Goal: Contribute content: Contribute content

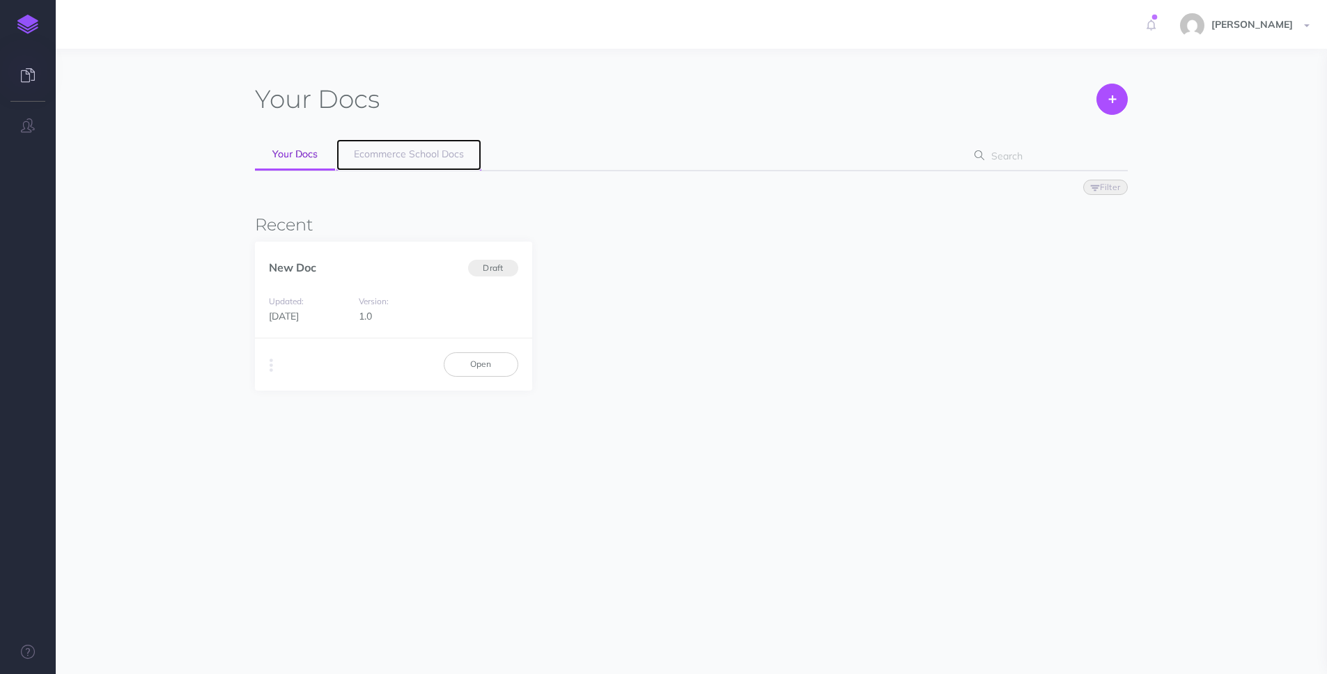
click at [400, 157] on span "Ecommerce School Docs" at bounding box center [409, 154] width 110 height 13
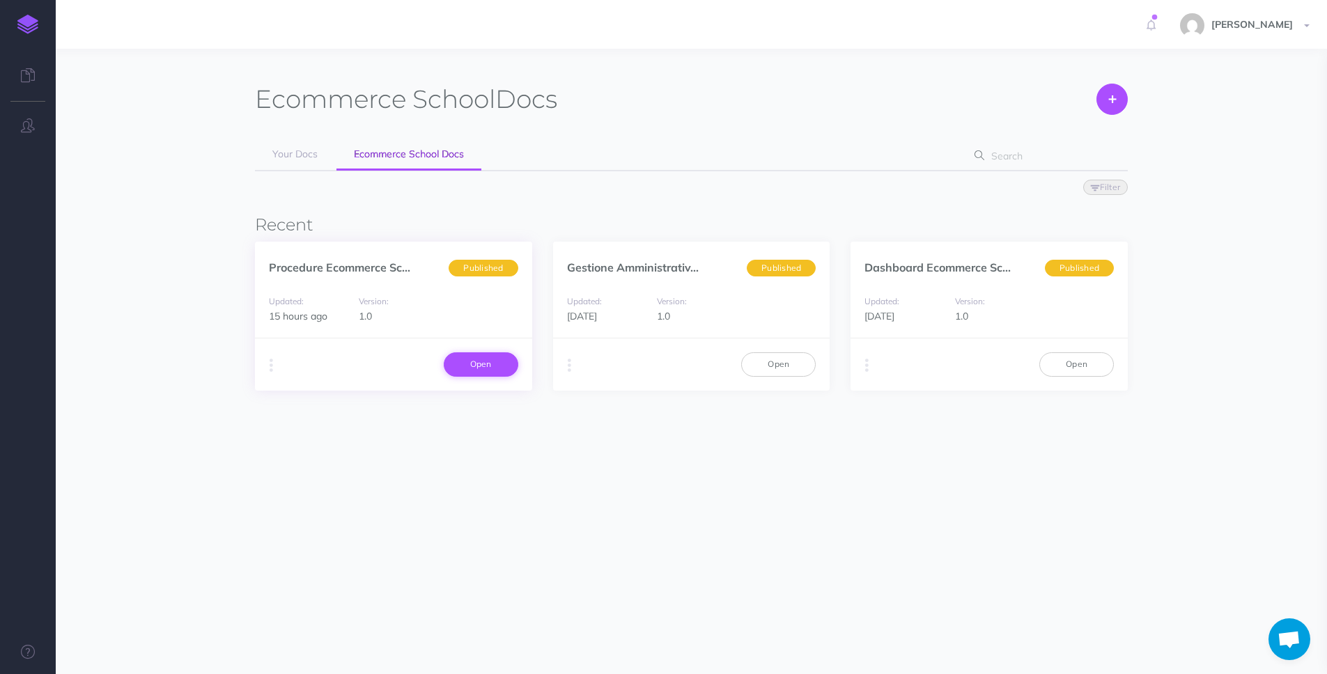
click at [513, 371] on link "Open" at bounding box center [481, 364] width 75 height 24
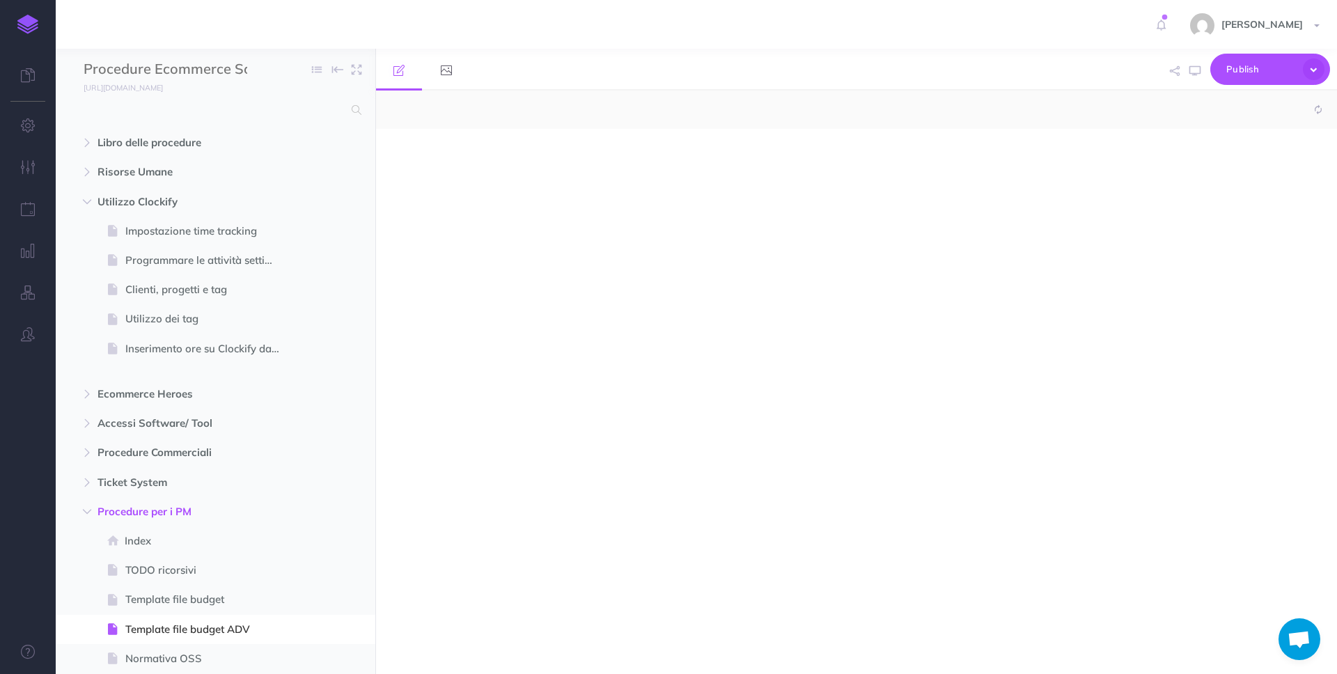
select select "null"
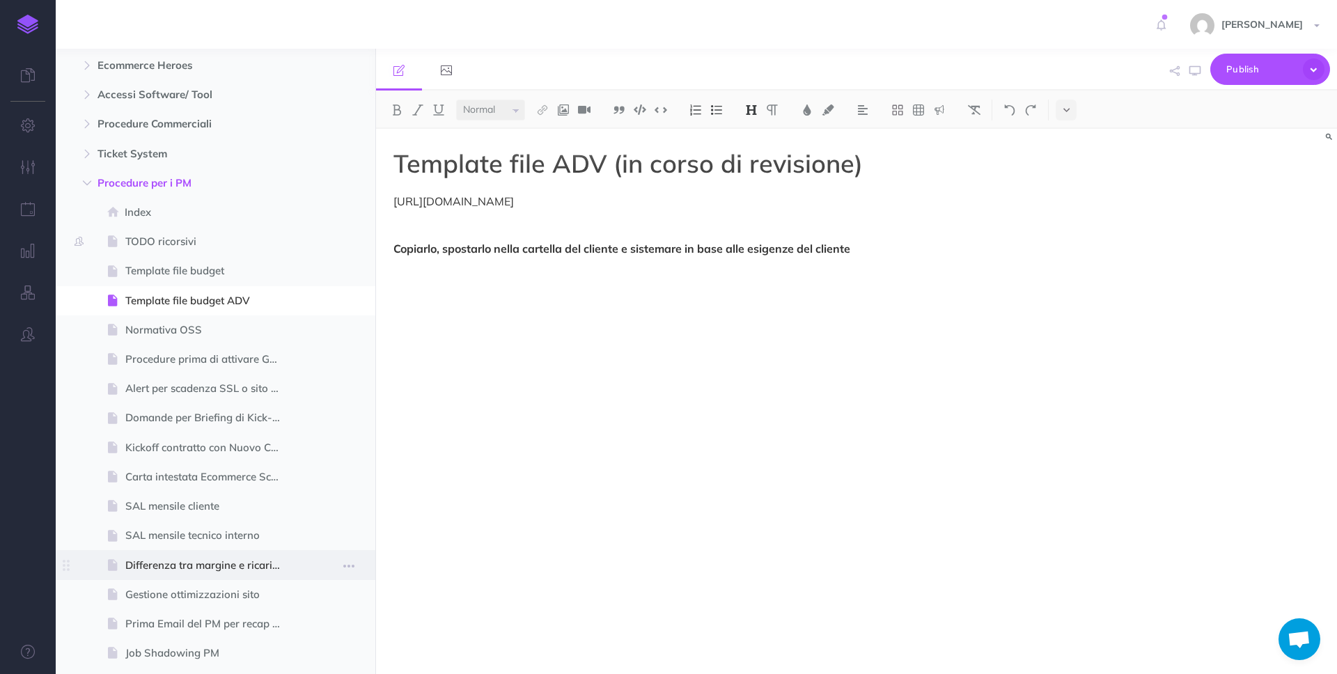
scroll to position [333, 0]
click at [202, 501] on span "SAL mensile cliente" at bounding box center [208, 502] width 166 height 17
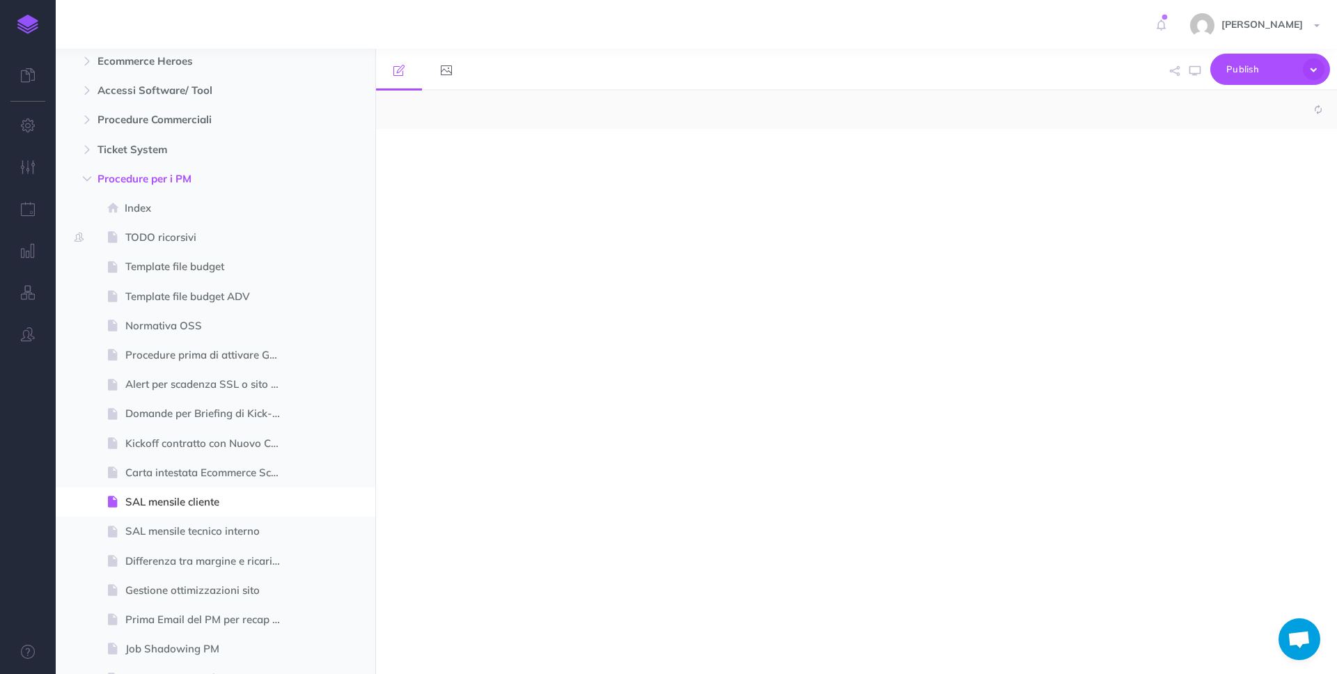
select select "null"
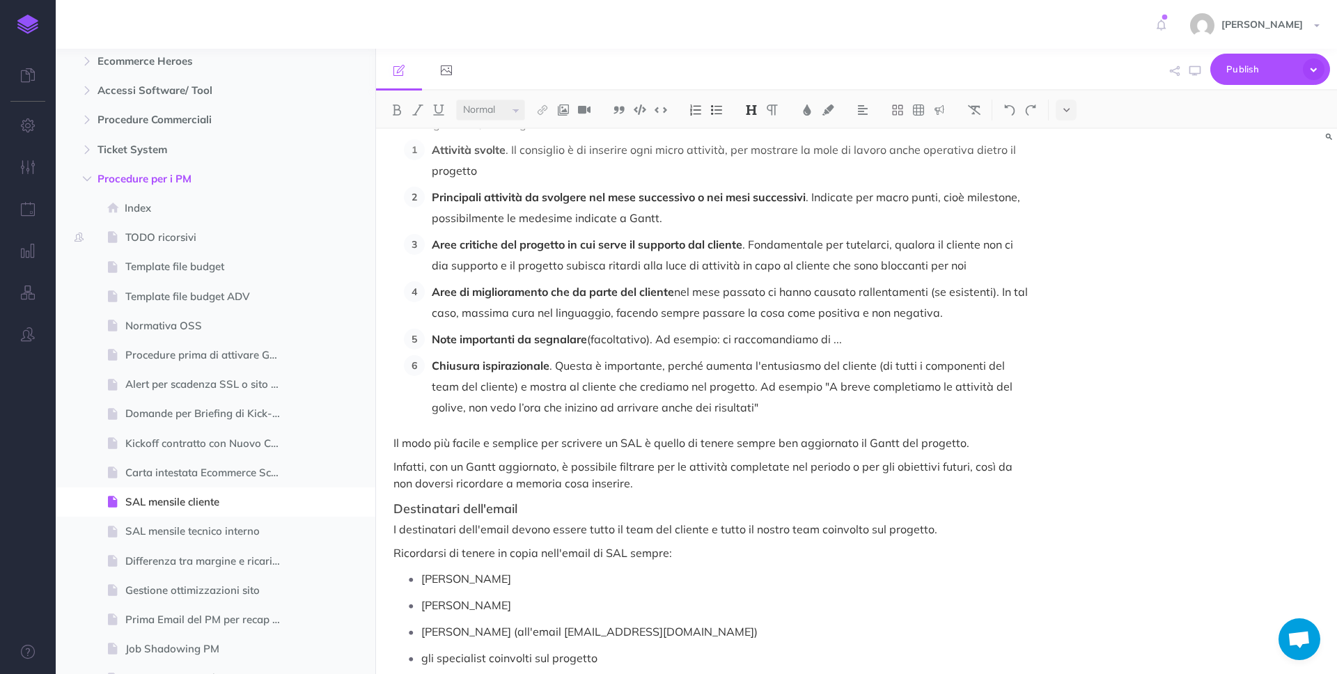
scroll to position [453, 0]
click at [671, 176] on p "Attività svolte . Il consiglio è di inserire ogni micro attività, per mostrare …" at bounding box center [732, 160] width 600 height 42
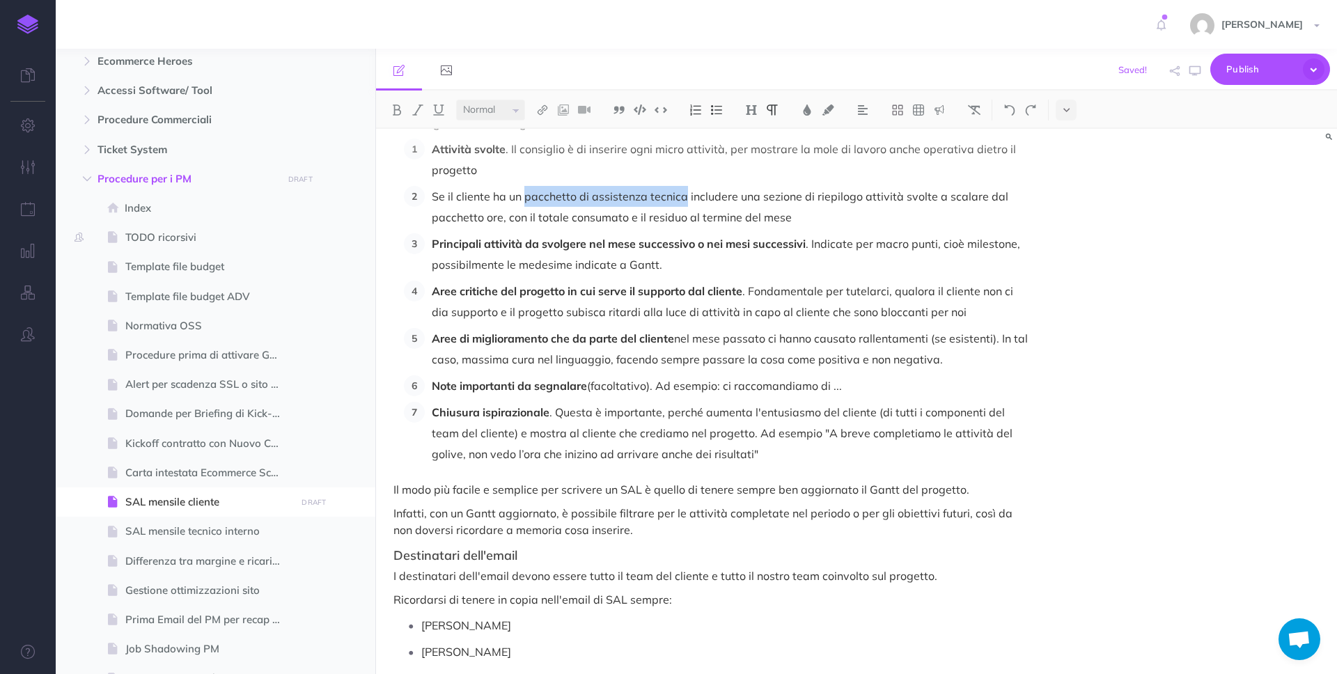
drag, startPoint x: 524, startPoint y: 194, endPoint x: 684, endPoint y: 199, distance: 159.6
click at [684, 199] on p "Se il cliente ha un pacchetto di assistenza tecnica includere una sezione di ri…" at bounding box center [732, 207] width 600 height 42
click at [794, 215] on p "Se il cliente ha un pacchetto di assistenza tecnica includere una sezione di ri…" at bounding box center [732, 207] width 600 height 42
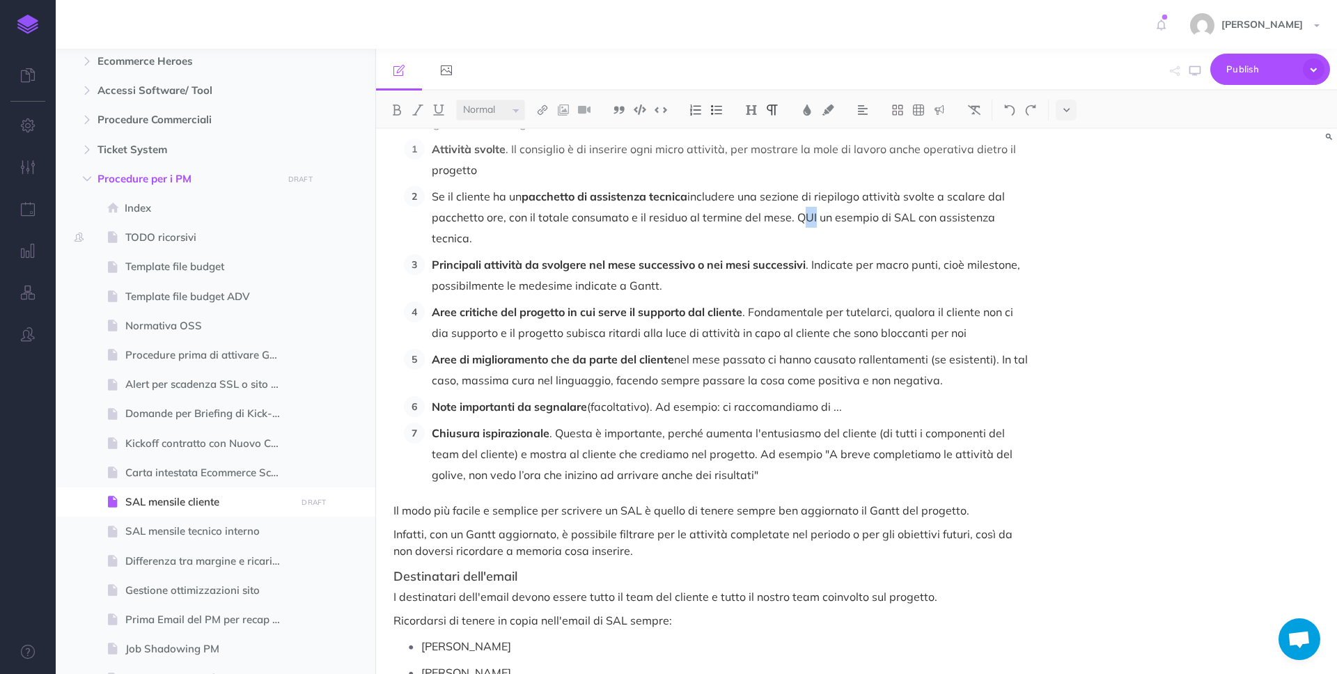
drag, startPoint x: 810, startPoint y: 219, endPoint x: 795, endPoint y: 221, distance: 14.8
click at [795, 221] on p "Se il cliente ha un pacchetto di assistenza tecnica includere una sezione di ri…" at bounding box center [732, 217] width 600 height 63
drag, startPoint x: 813, startPoint y: 218, endPoint x: 791, endPoint y: 212, distance: 23.0
click at [793, 219] on p "Se il cliente ha un pacchetto di assistenza tecnica includere una sezione di ri…" at bounding box center [732, 217] width 600 height 63
click at [547, 107] on img at bounding box center [542, 109] width 13 height 11
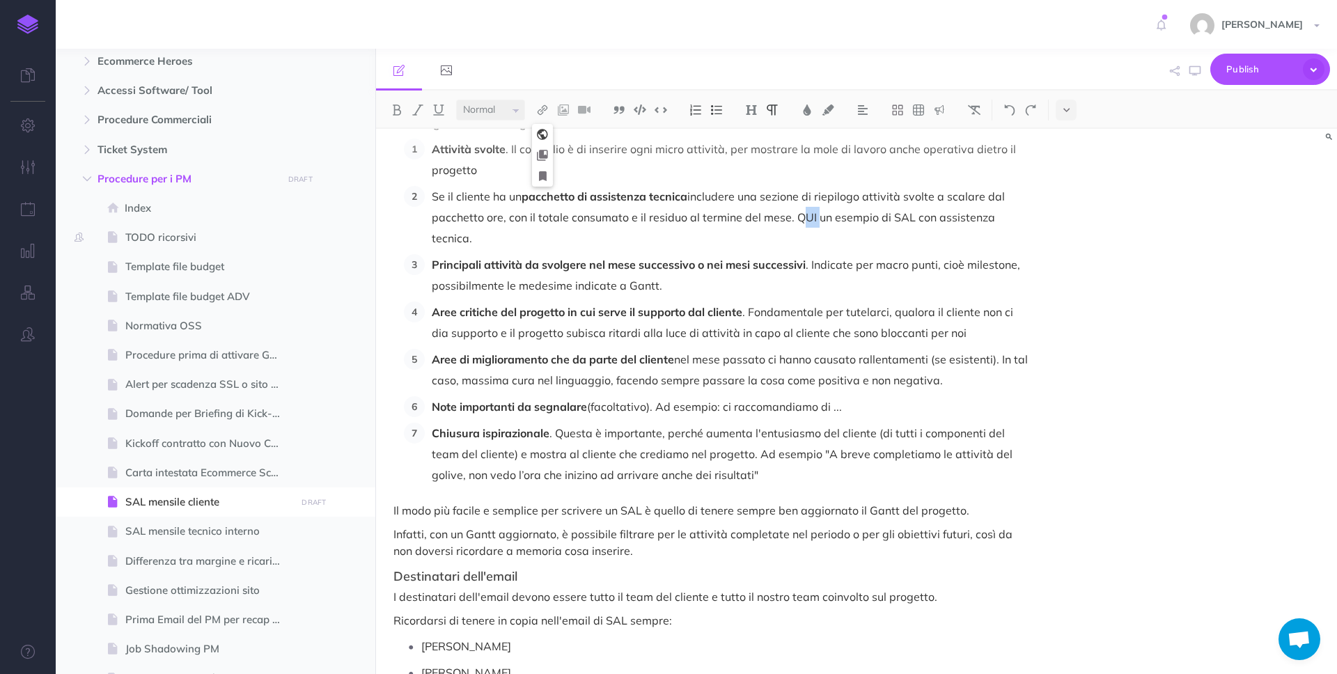
click at [540, 139] on icon at bounding box center [542, 135] width 11 height 10
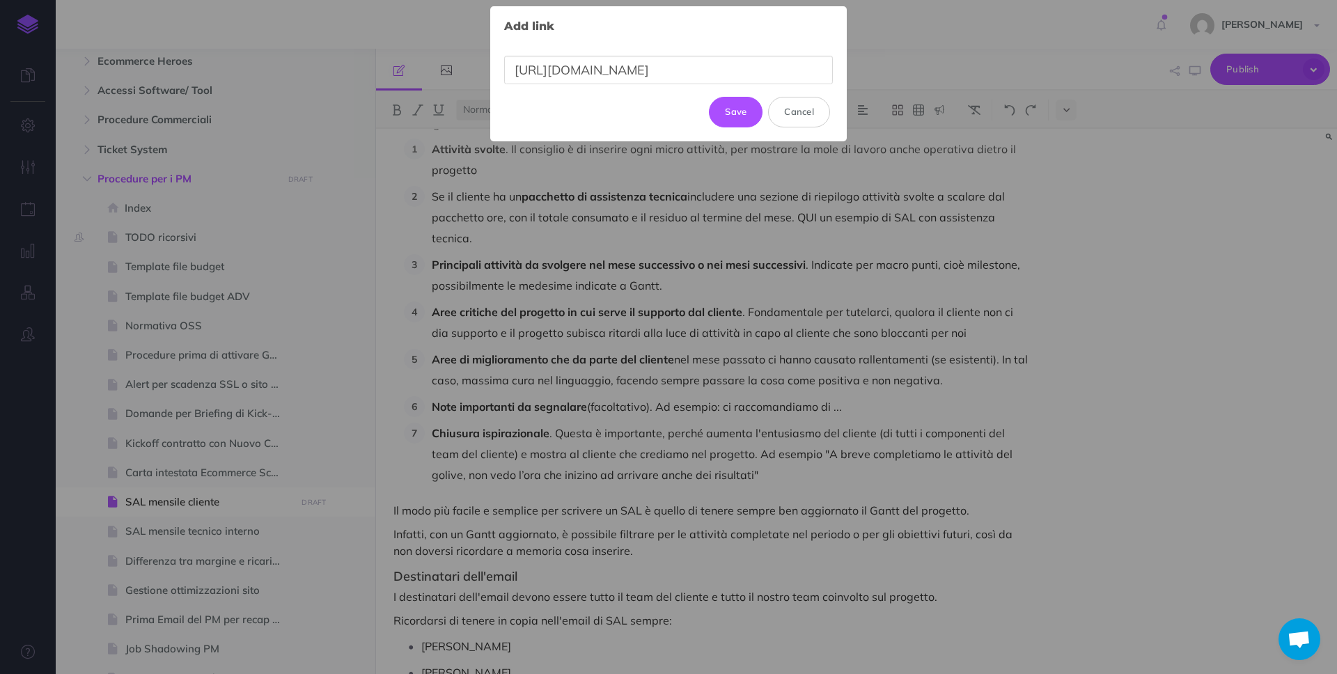
scroll to position [0, 332]
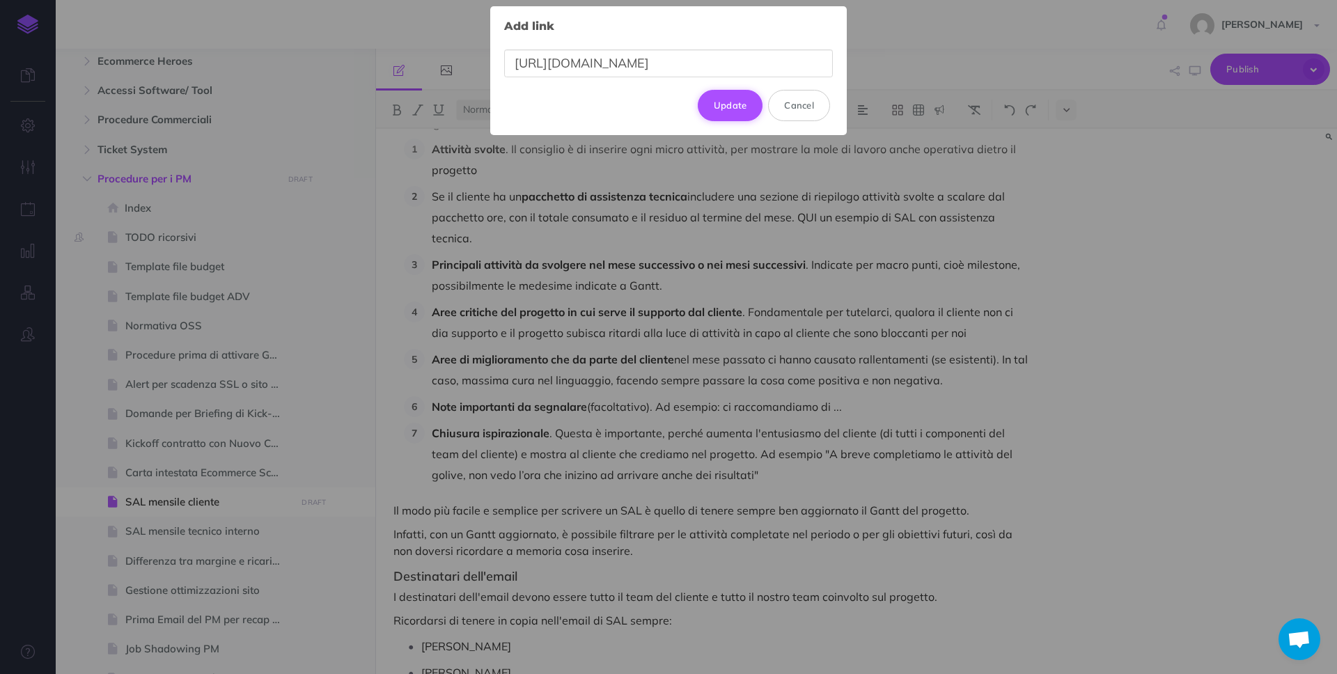
type input "https://docs.google.com/document/d/1xbKdWeUTl5IX3PMi2ipdTVuBAbW30rx95PxQ5D4GIvs…"
click at [740, 104] on button "Update" at bounding box center [730, 105] width 65 height 31
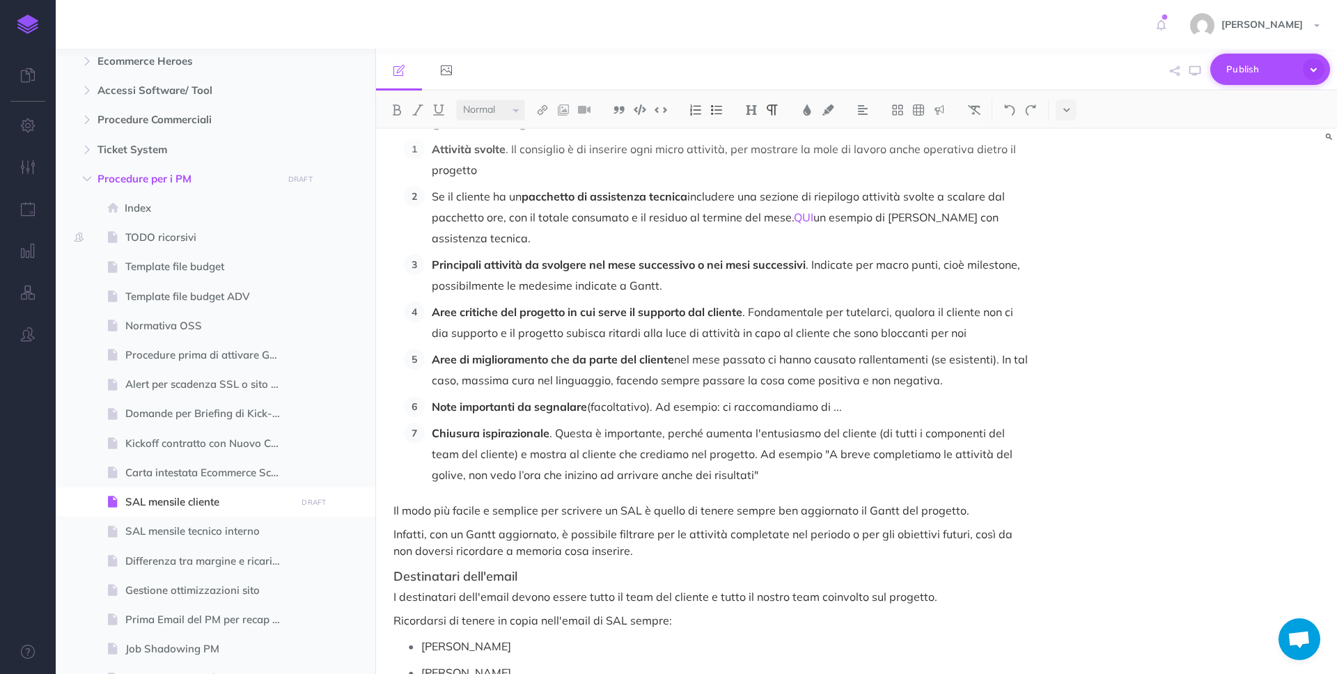
click at [1261, 71] on span "Publish" at bounding box center [1262, 70] width 70 height 22
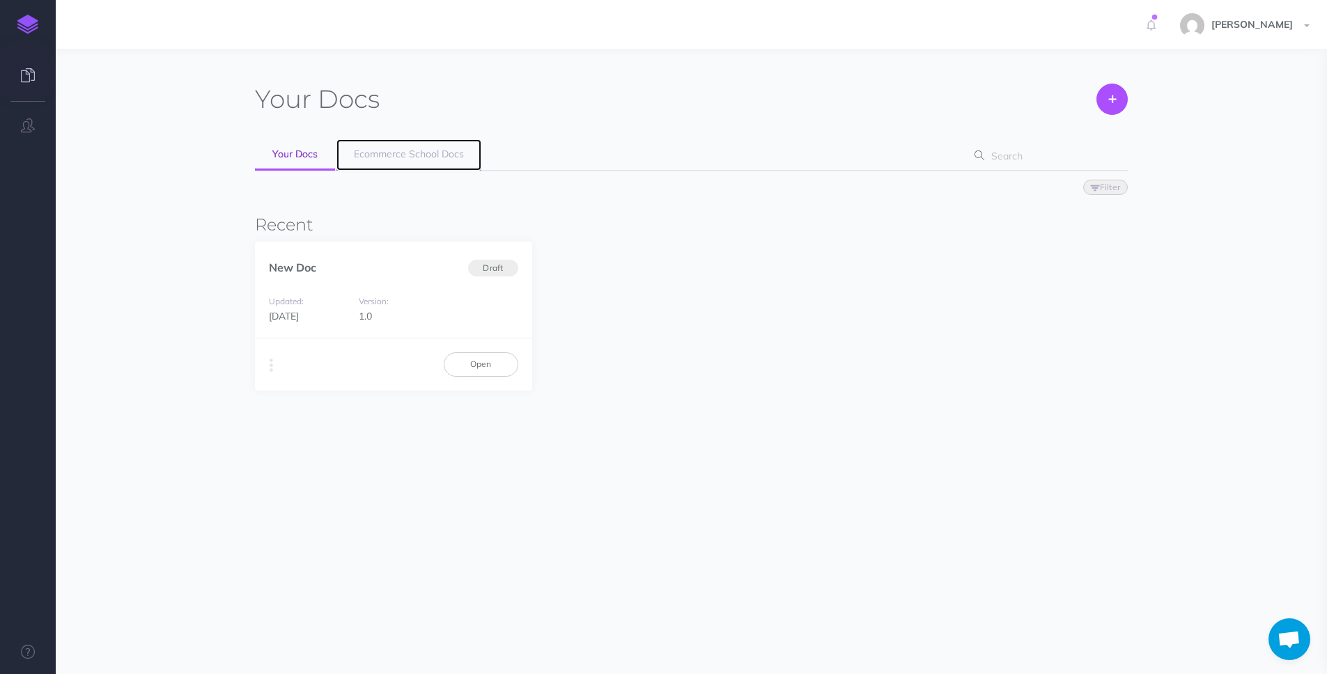
click at [447, 158] on span "Ecommerce School Docs" at bounding box center [409, 154] width 110 height 13
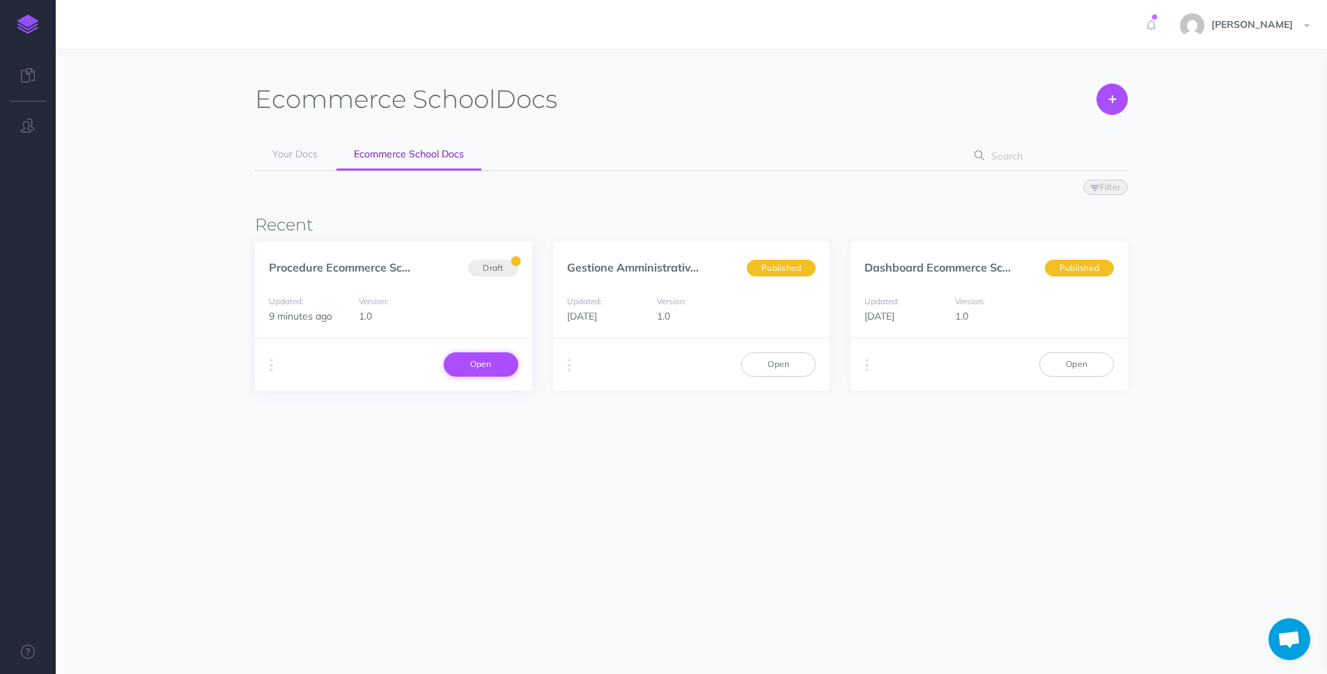
click at [444, 366] on link "Open" at bounding box center [481, 364] width 75 height 24
click at [447, 368] on link "Open" at bounding box center [481, 364] width 75 height 24
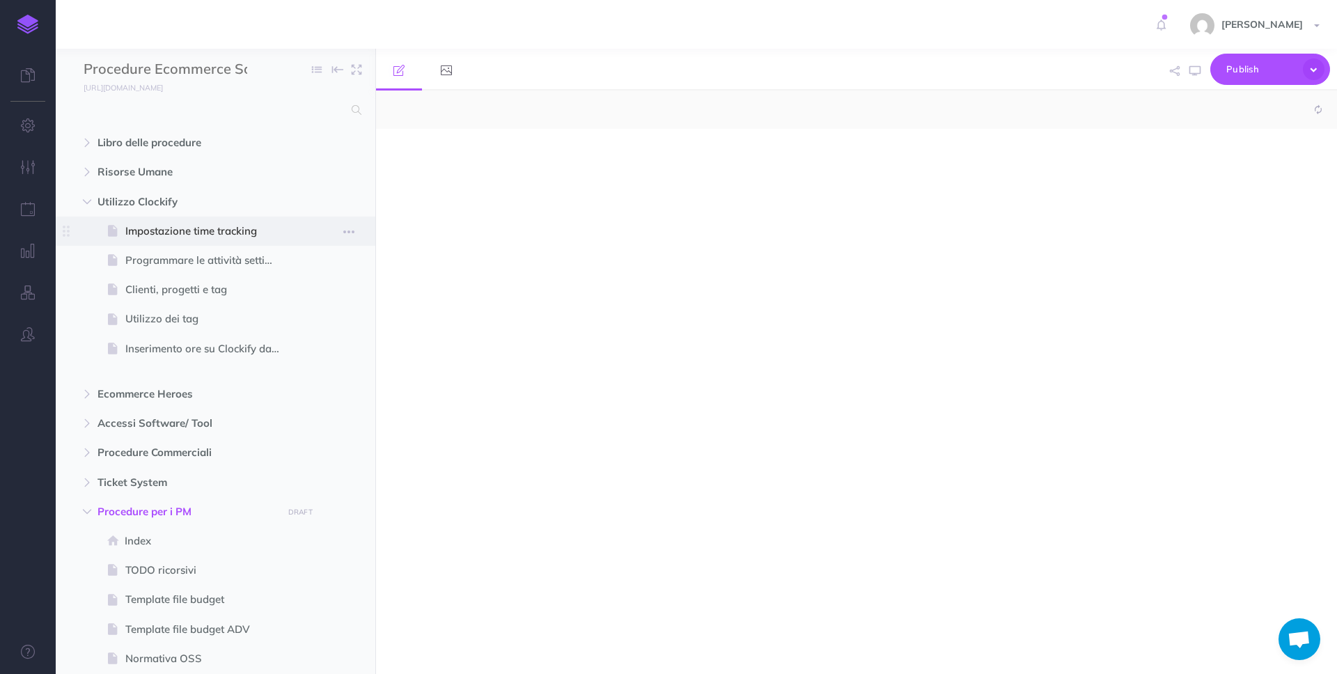
select select "null"
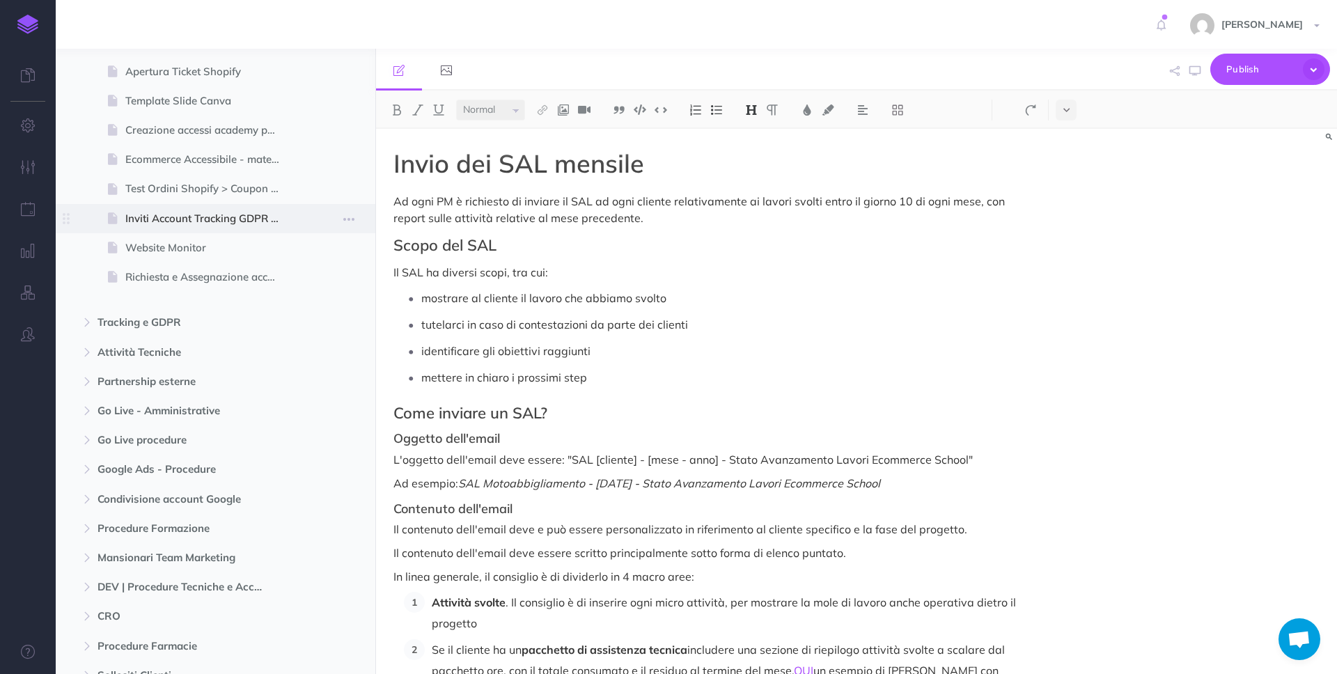
scroll to position [1149, 0]
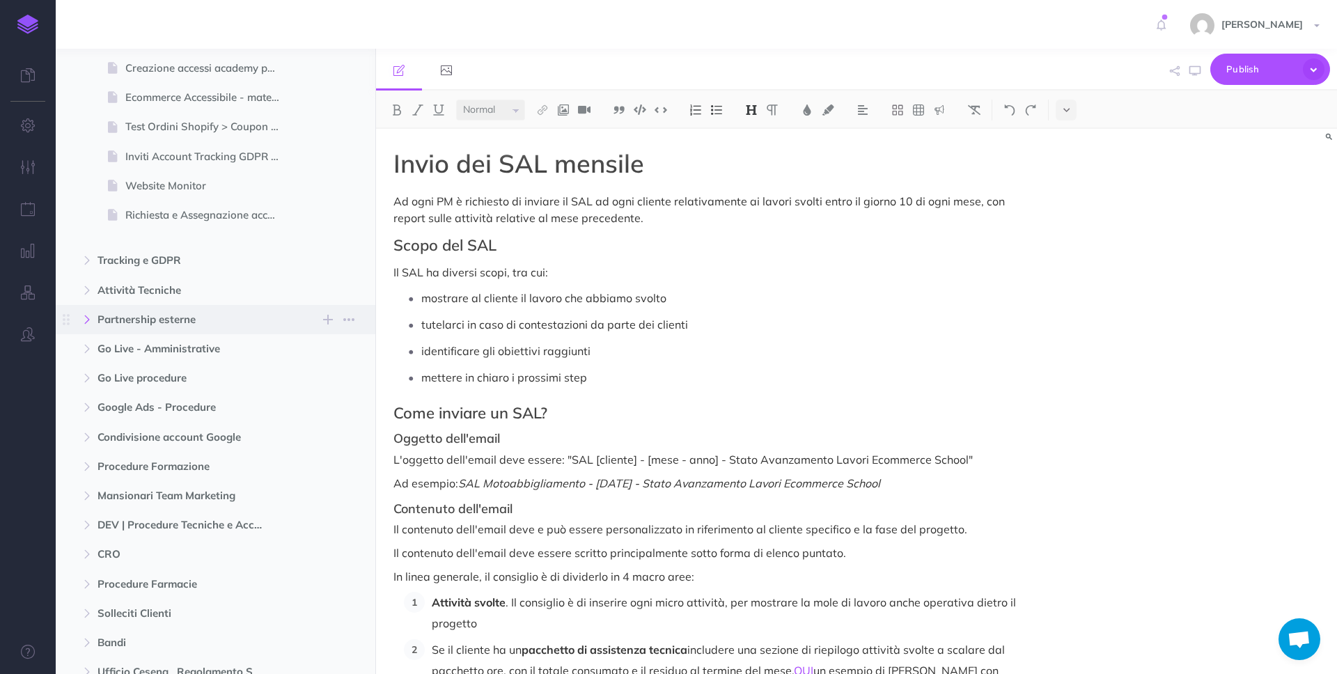
click at [86, 322] on icon "button" at bounding box center [87, 320] width 8 height 8
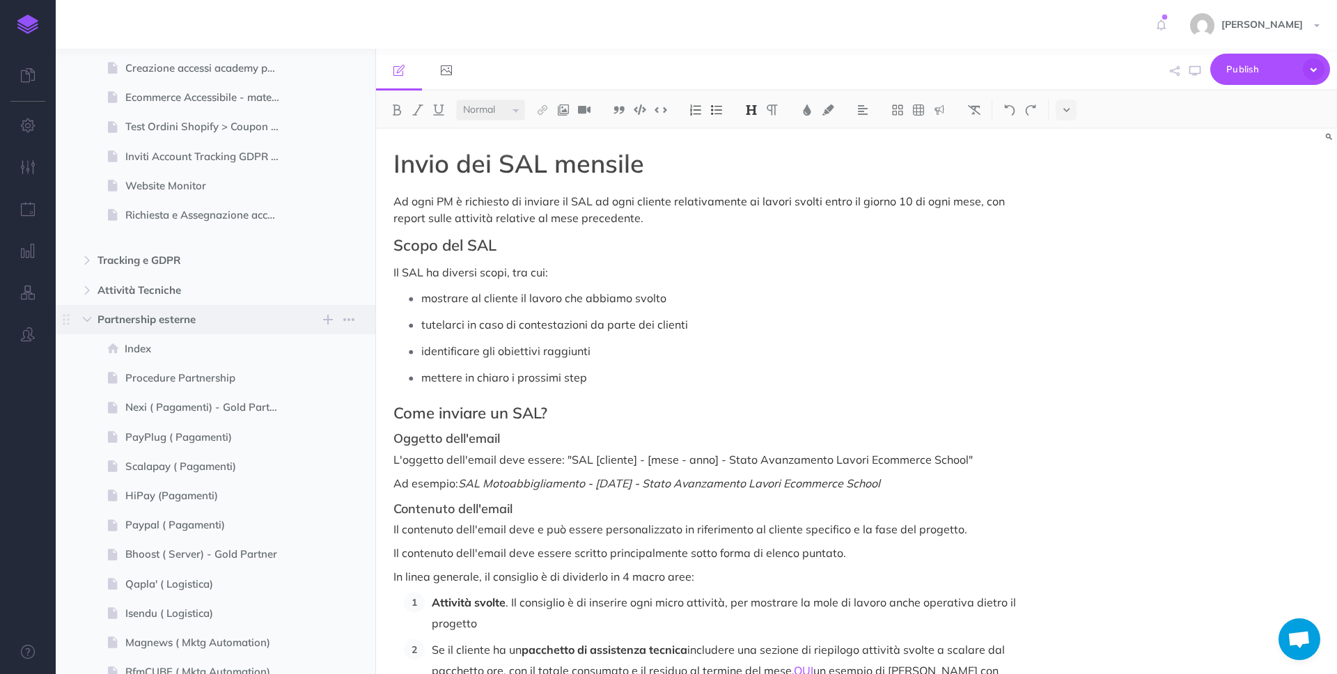
click at [178, 329] on span "Partnership esterne New folder Add a new folder inside this folder New page Add…" at bounding box center [231, 319] width 267 height 29
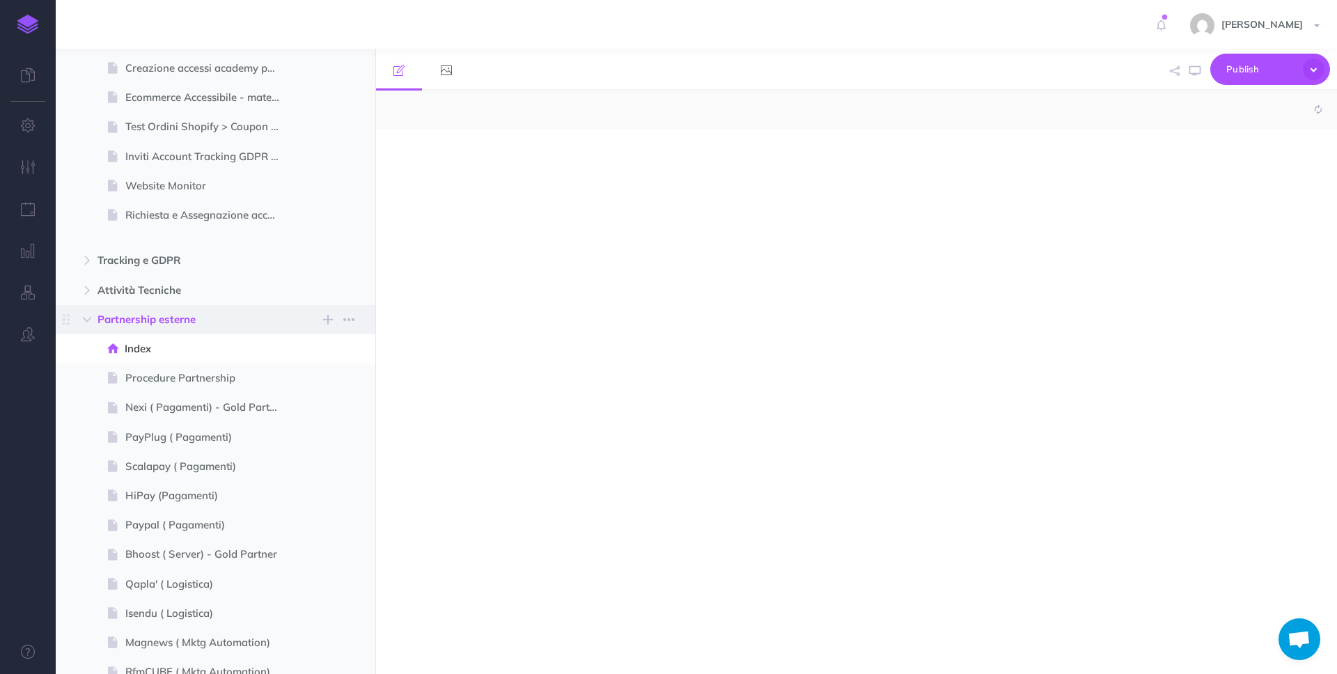
select select "null"
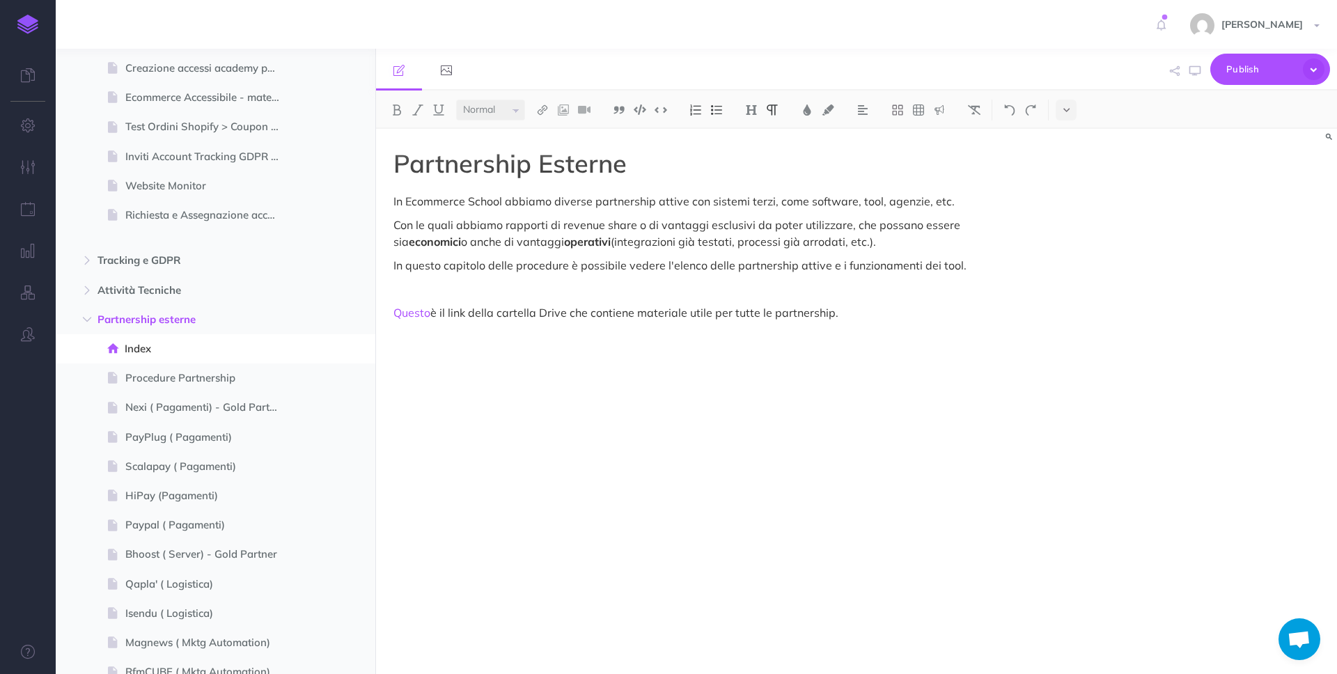
drag, startPoint x: 891, startPoint y: 312, endPoint x: 388, endPoint y: 299, distance: 503.0
click at [388, 299] on div "Partnership Esterne In Ecommerce School abbiamo diverse partnership attive con …" at bounding box center [712, 394] width 673 height 531
click at [182, 380] on span "Procedure Partnership" at bounding box center [208, 378] width 166 height 17
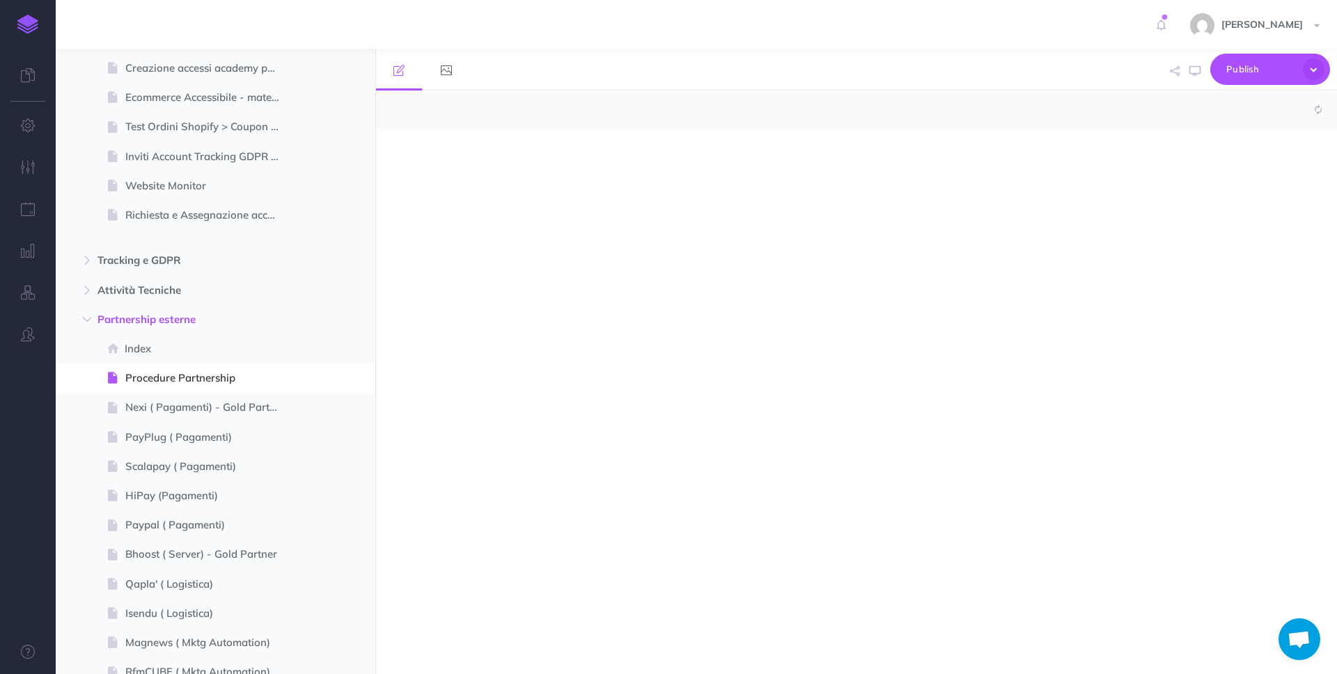
select select "null"
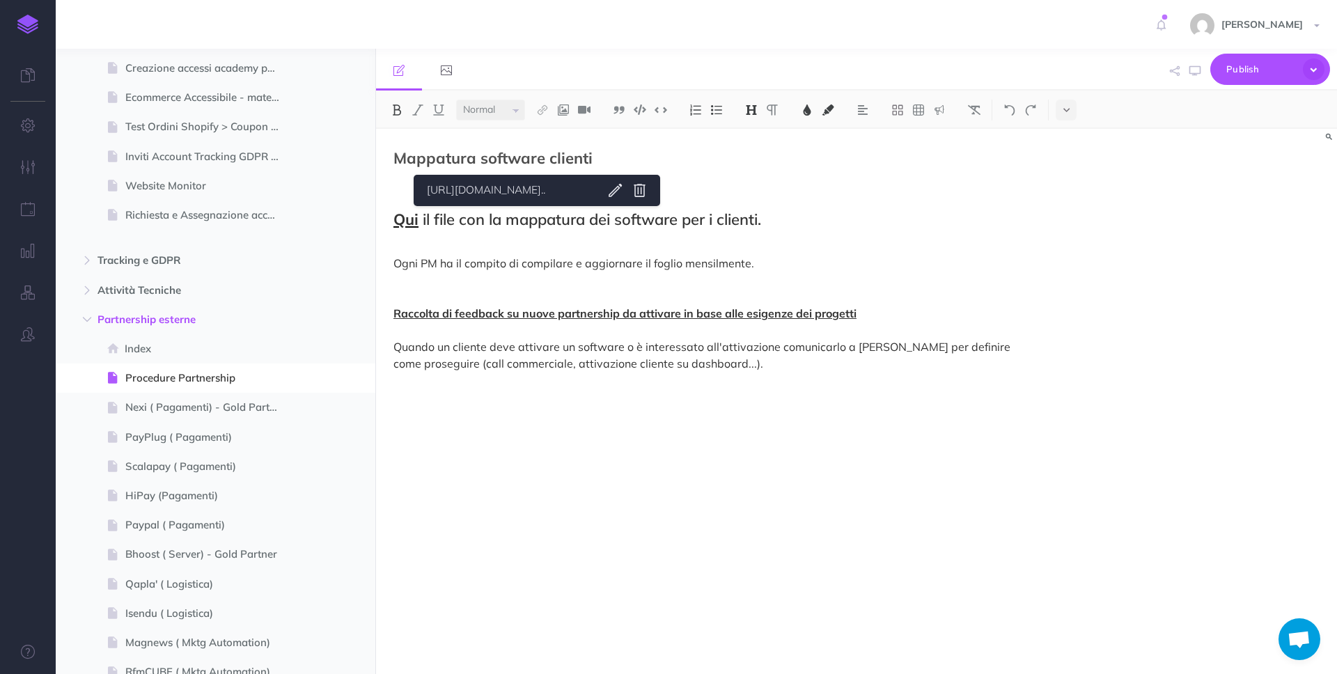
click at [412, 222] on span "Qui" at bounding box center [406, 220] width 25 height 20
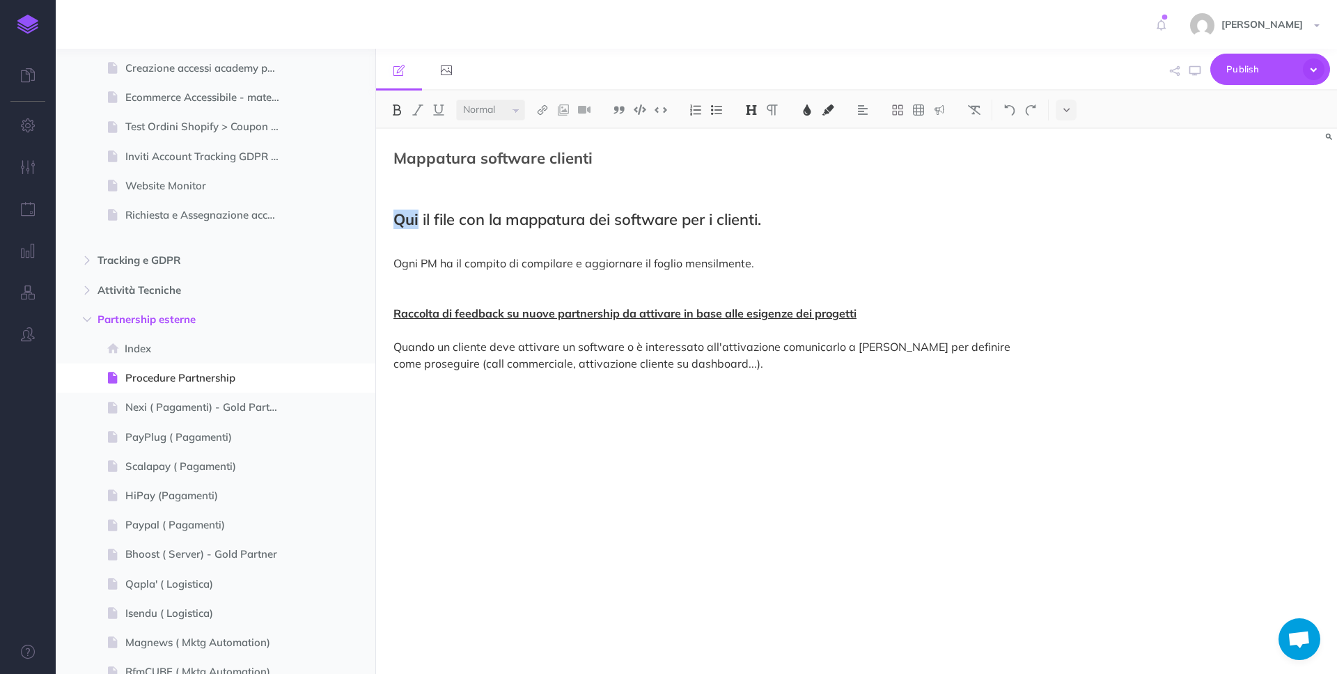
drag, startPoint x: 419, startPoint y: 218, endPoint x: 390, endPoint y: 218, distance: 28.6
click at [390, 218] on div "Mappatura software clienti Qui il file con la mappatura dei software per i clie…" at bounding box center [712, 394] width 673 height 531
click at [546, 113] on img at bounding box center [542, 109] width 13 height 11
click at [541, 136] on icon at bounding box center [542, 135] width 11 height 10
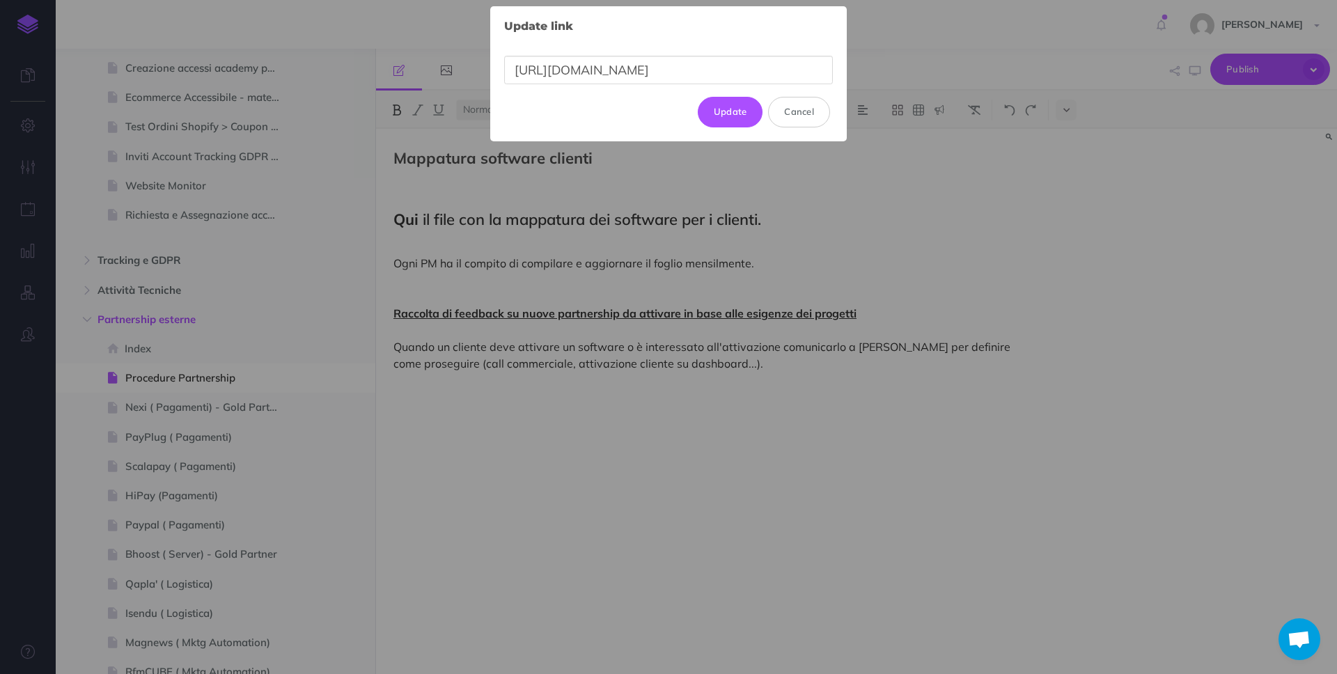
drag, startPoint x: 825, startPoint y: 69, endPoint x: 478, endPoint y: 61, distance: 347.0
click at [478, 61] on div "Update link × [URL][DOMAIN_NAME] Update Cancel" at bounding box center [668, 337] width 1337 height 674
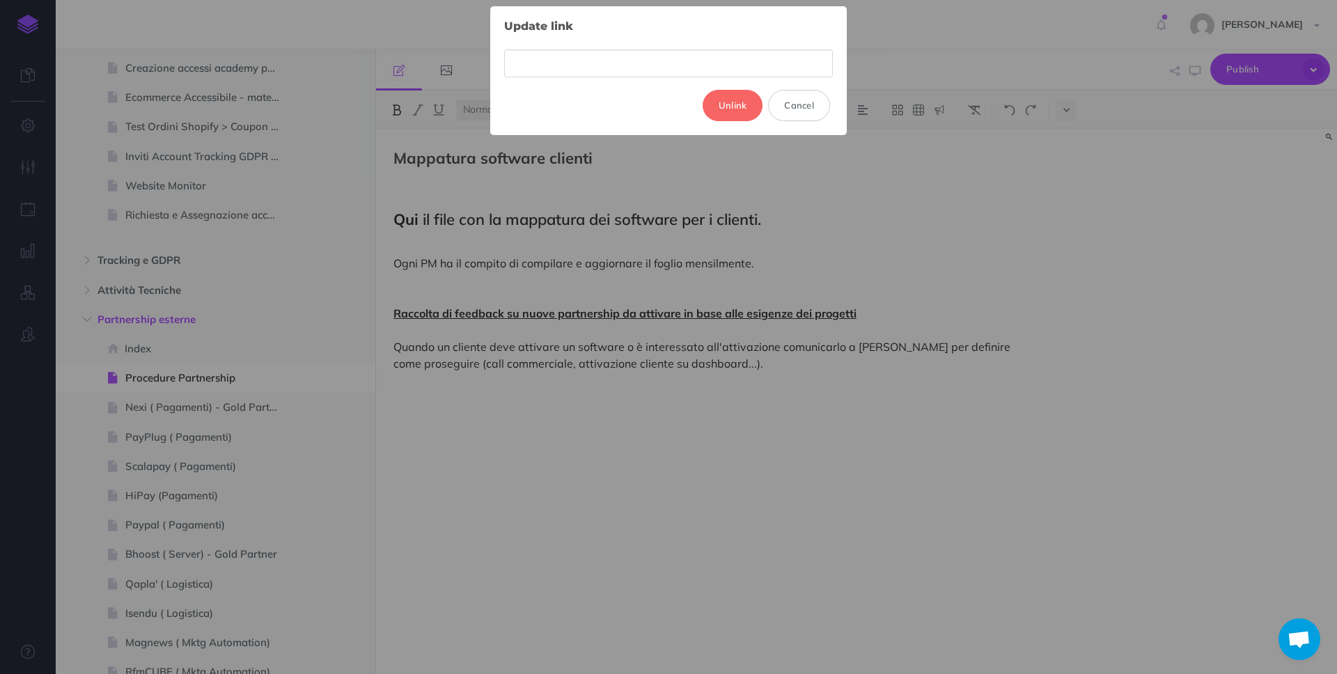
type input "[URL][DOMAIN_NAME]"
click at [729, 106] on button "Update" at bounding box center [730, 105] width 65 height 31
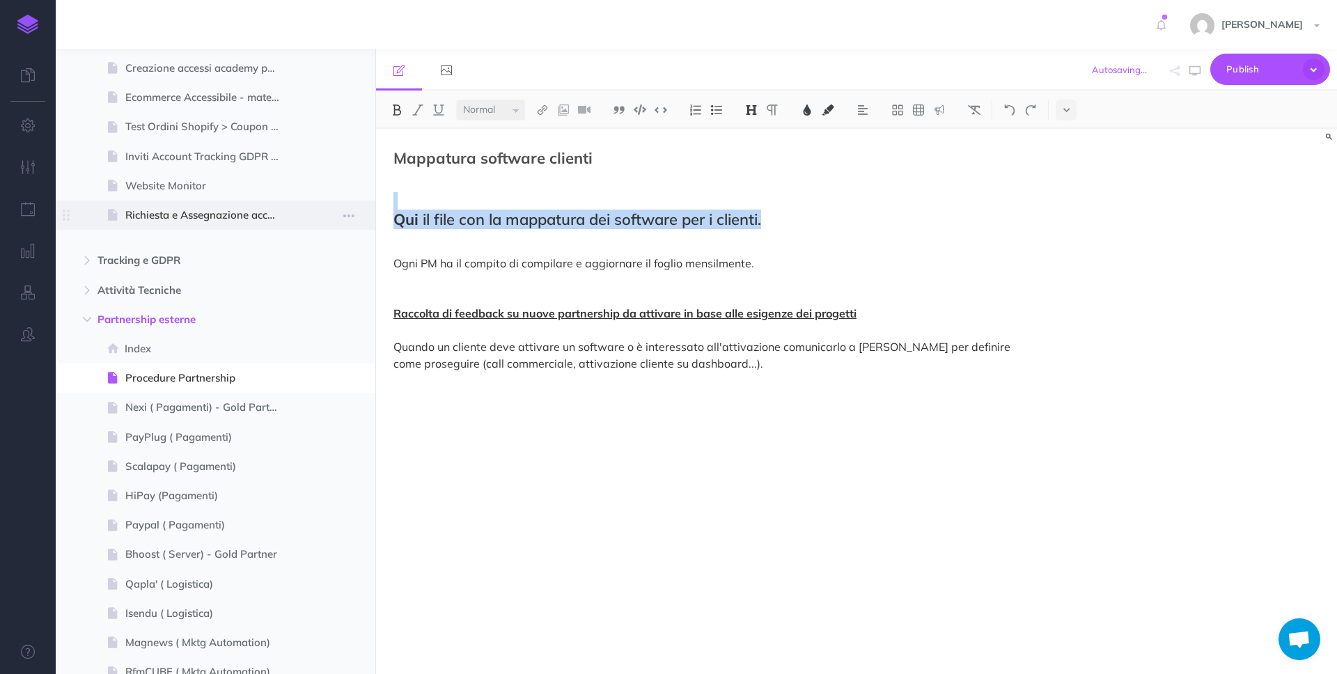
drag, startPoint x: 775, startPoint y: 215, endPoint x: 354, endPoint y: 201, distance: 421.6
click at [354, 201] on div "Procedure Ecommerce School Collapse all Expand all Expand to root folders [URL]…" at bounding box center [697, 361] width 1282 height 625
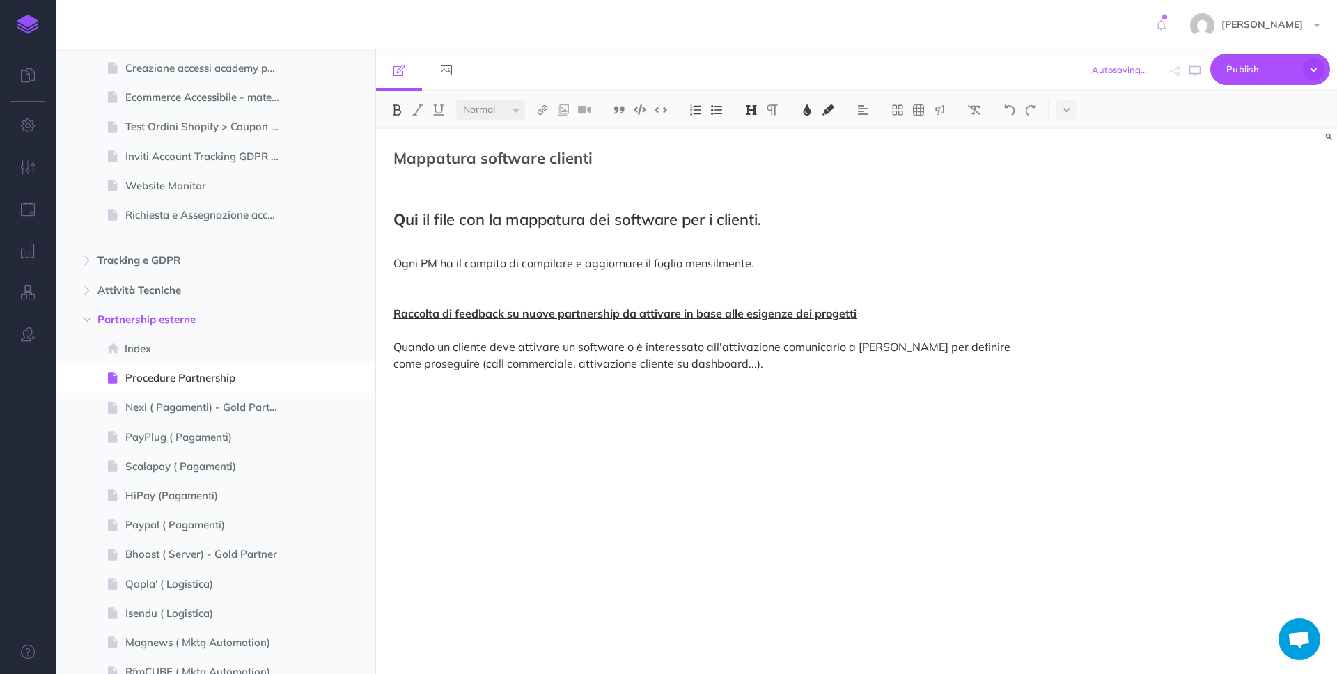
click at [397, 186] on h2 "Qui il file con la mappatura dei software per i clienti." at bounding box center [713, 202] width 638 height 51
drag, startPoint x: 623, startPoint y: 154, endPoint x: 334, endPoint y: 149, distance: 289.1
click at [334, 149] on div "Procedure Ecommerce School Collapse all Expand all Expand to root folders [URL]…" at bounding box center [697, 361] width 1282 height 625
click at [749, 110] on img at bounding box center [751, 109] width 13 height 11
click at [749, 130] on button "H1" at bounding box center [751, 134] width 21 height 21
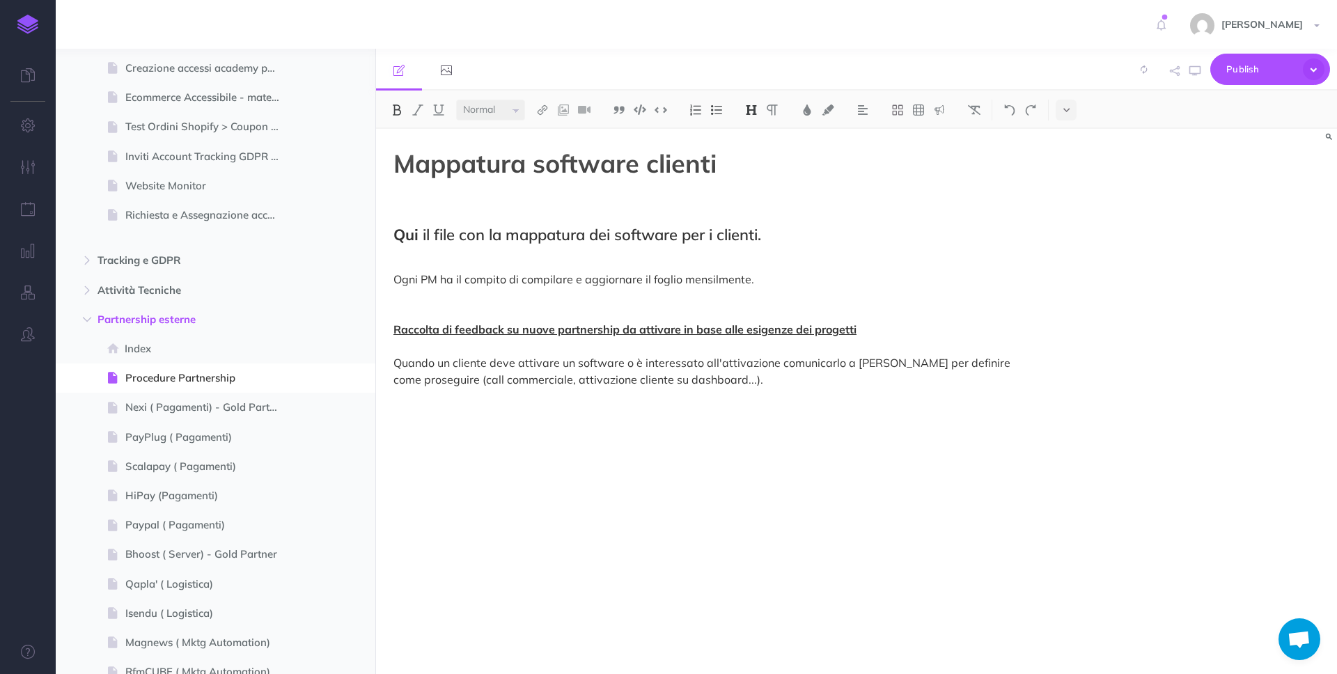
click at [673, 212] on h2 "Qui il file con la mappatura dei software per i clienti." at bounding box center [713, 218] width 638 height 51
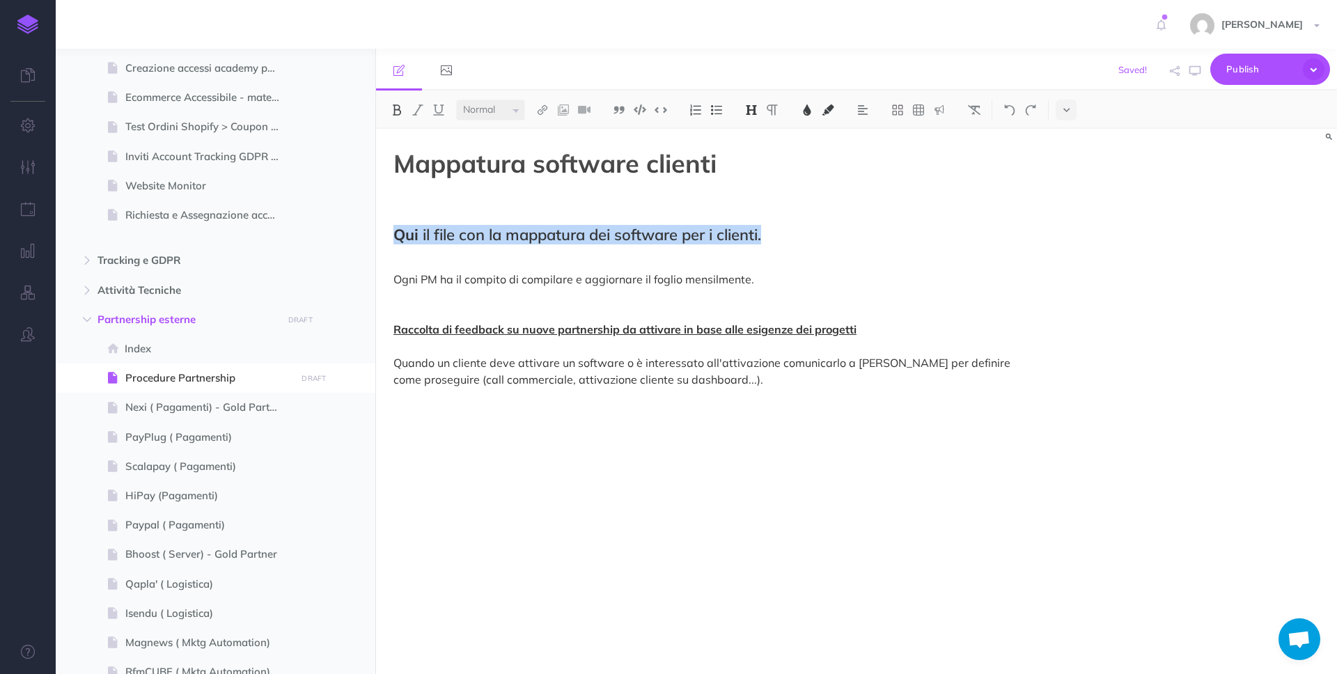
drag, startPoint x: 806, startPoint y: 242, endPoint x: 390, endPoint y: 228, distance: 416.0
click at [390, 228] on div "Mappatura software clienti Qui il file con la mappatura dei software per i clie…" at bounding box center [712, 394] width 673 height 531
click at [747, 114] on img at bounding box center [751, 109] width 13 height 11
click at [761, 201] on button "H4" at bounding box center [751, 197] width 21 height 21
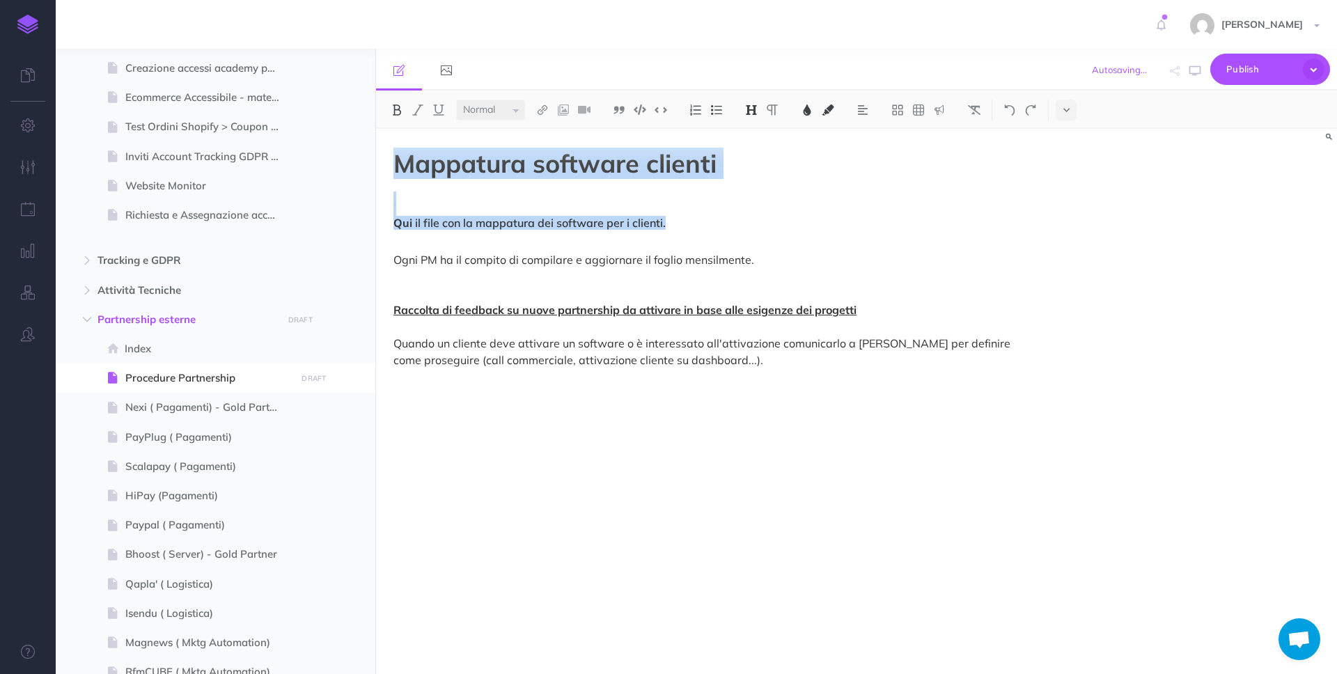
click at [718, 226] on h4 "Qui il file con la mappatura dei software per i clienti." at bounding box center [713, 211] width 638 height 37
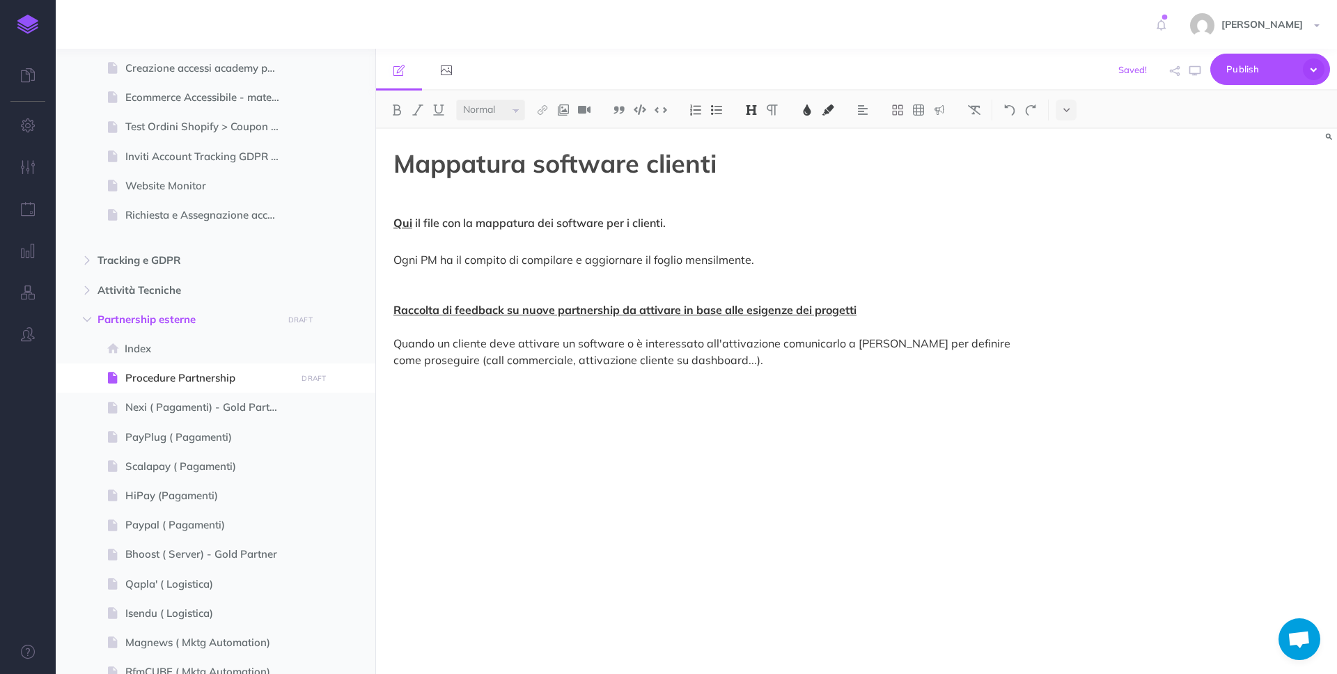
click at [404, 228] on span "Qui" at bounding box center [403, 223] width 19 height 14
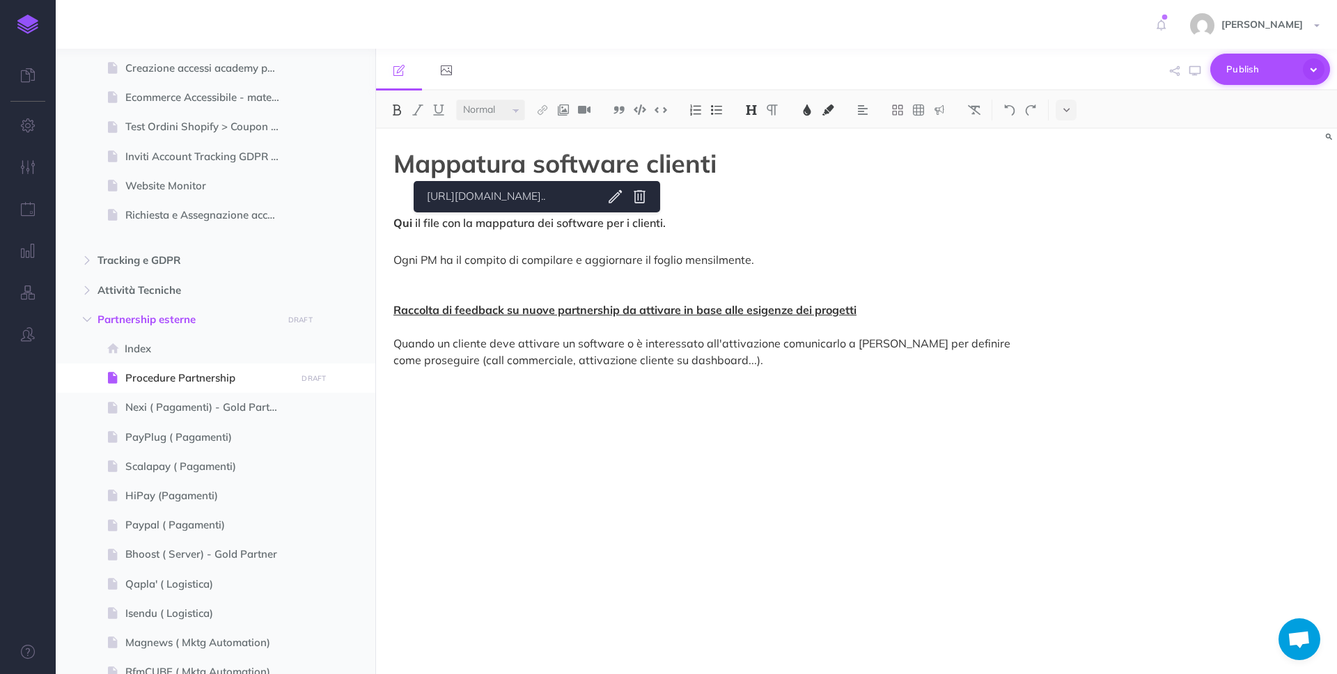
click at [1282, 78] on span "Publish" at bounding box center [1262, 70] width 70 height 22
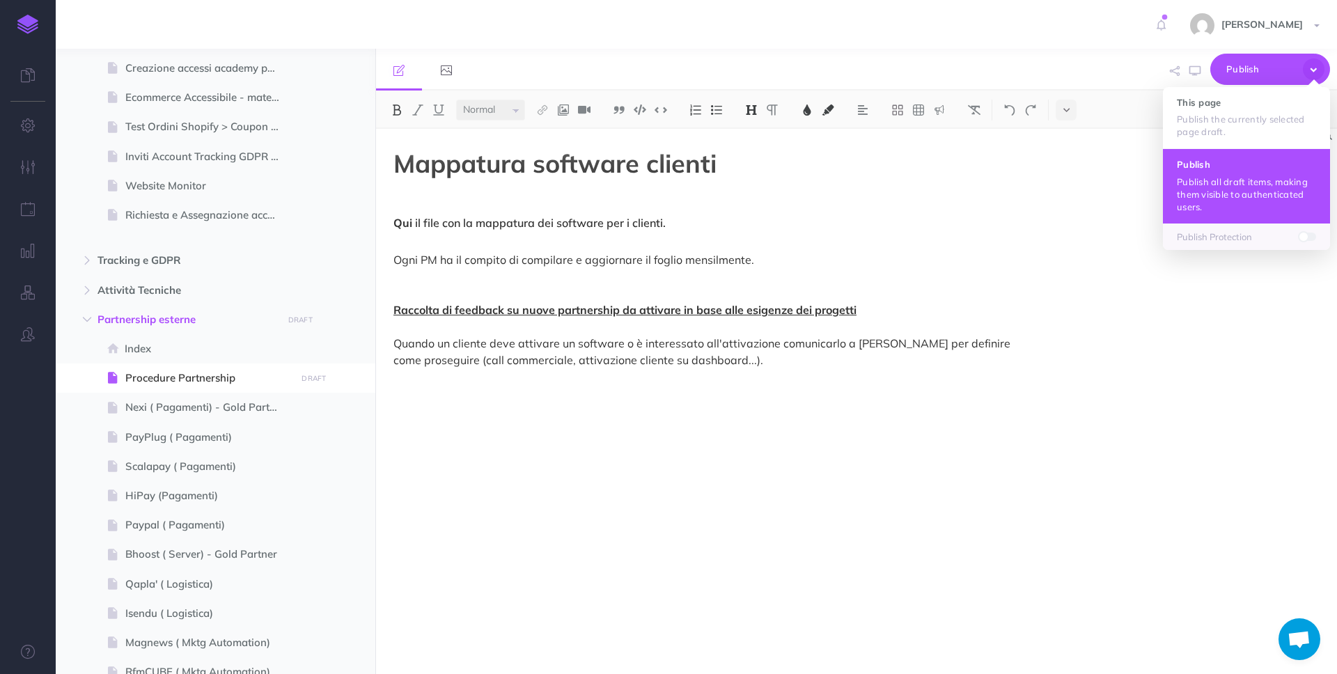
click at [1250, 171] on button "Publish Publish all draft items, making them visible to authenticated users." at bounding box center [1246, 185] width 167 height 75
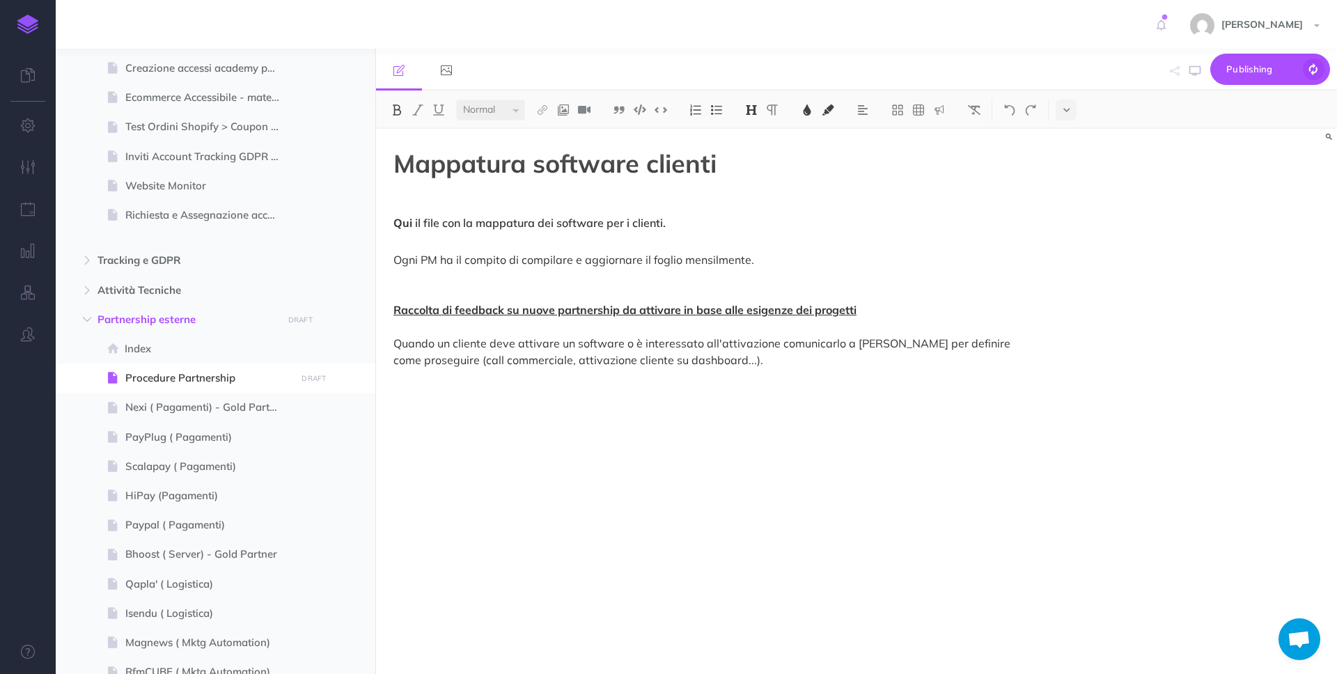
click at [586, 196] on h4 "Qui il file con la mappatura dei software per i clienti." at bounding box center [713, 211] width 638 height 37
click at [438, 233] on div "Mappatura software clienti Qui il file con la mappatura dei software per i clie…" at bounding box center [712, 394] width 673 height 531
click at [443, 201] on h4 "Qui il file con la mappatura dei software per i clienti." at bounding box center [713, 211] width 638 height 37
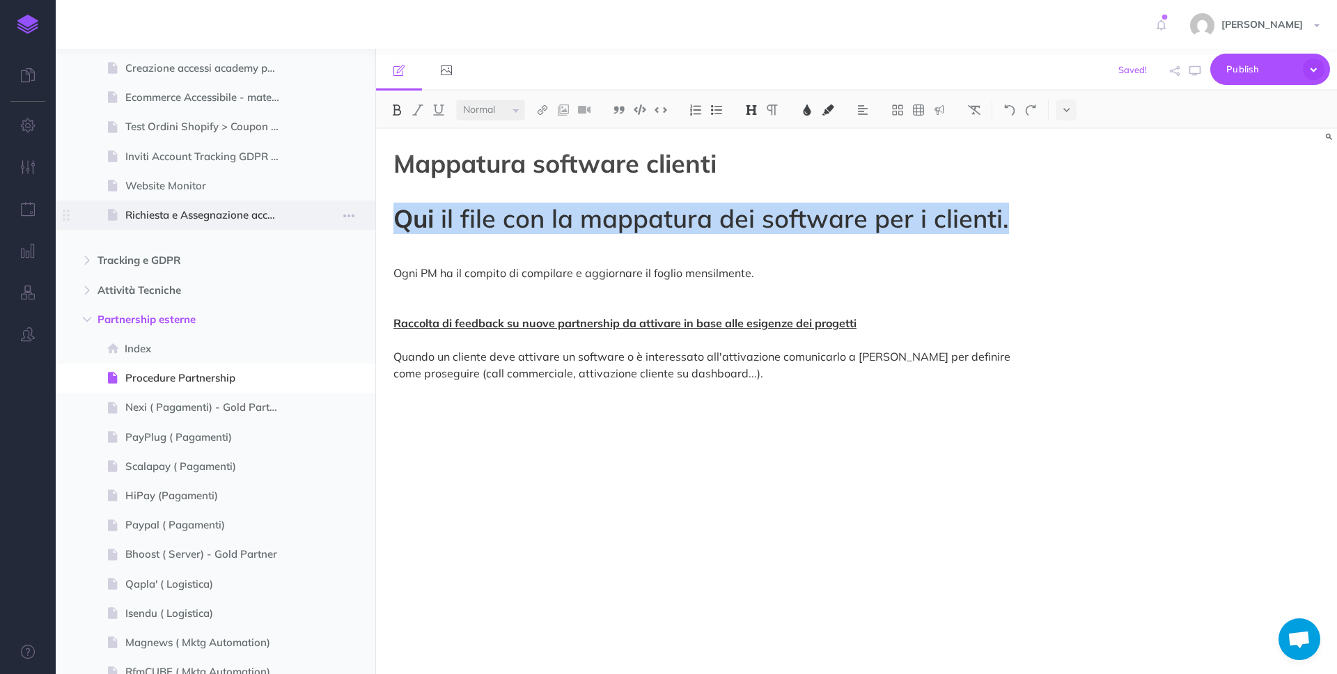
drag, startPoint x: 1000, startPoint y: 219, endPoint x: 366, endPoint y: 224, distance: 634.5
click at [366, 224] on div "Procedure Ecommerce School Collapse all Expand all Expand to root folders [URL]…" at bounding box center [697, 361] width 1282 height 625
click at [752, 107] on img at bounding box center [751, 109] width 13 height 11
click at [749, 194] on button "H4" at bounding box center [751, 197] width 21 height 21
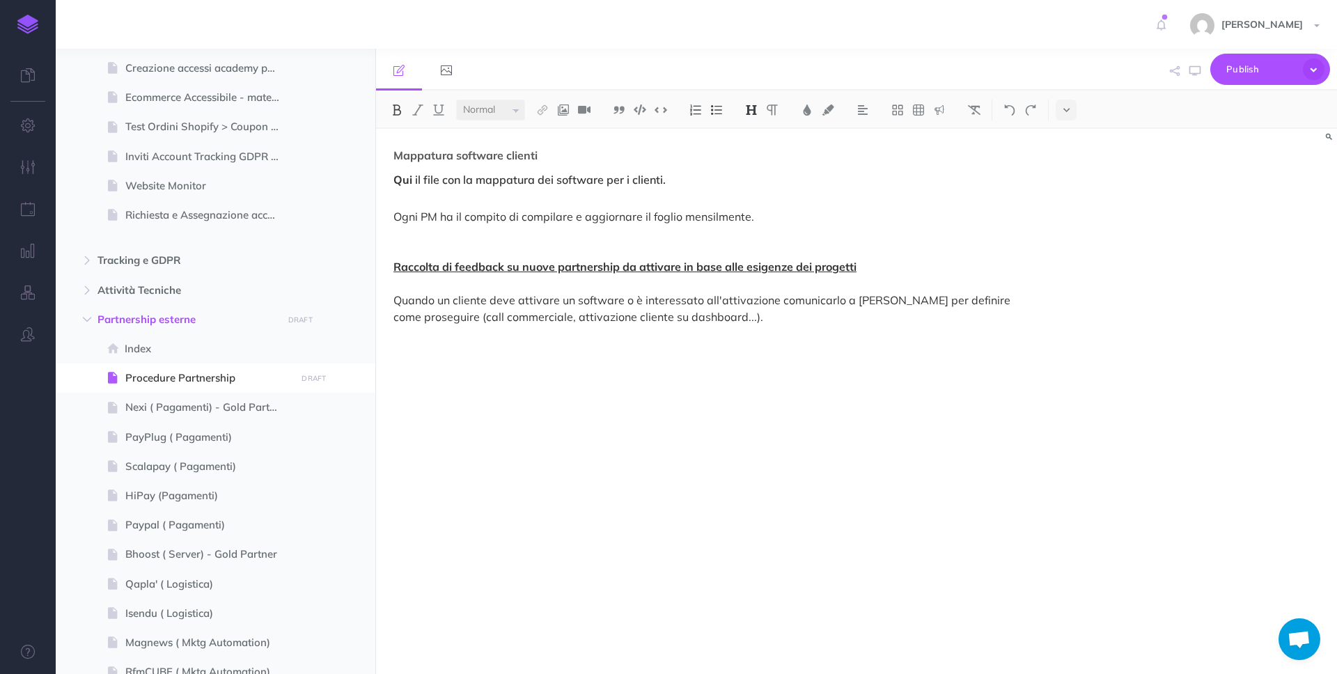
click at [562, 163] on h4 "Mappatura software clienti Qui il file con la mappatura dei software per i clie…" at bounding box center [713, 168] width 638 height 37
click at [568, 159] on h4 "Mappatura software clienti Qui il file con la mappatura dei software per i clie…" at bounding box center [713, 168] width 638 height 37
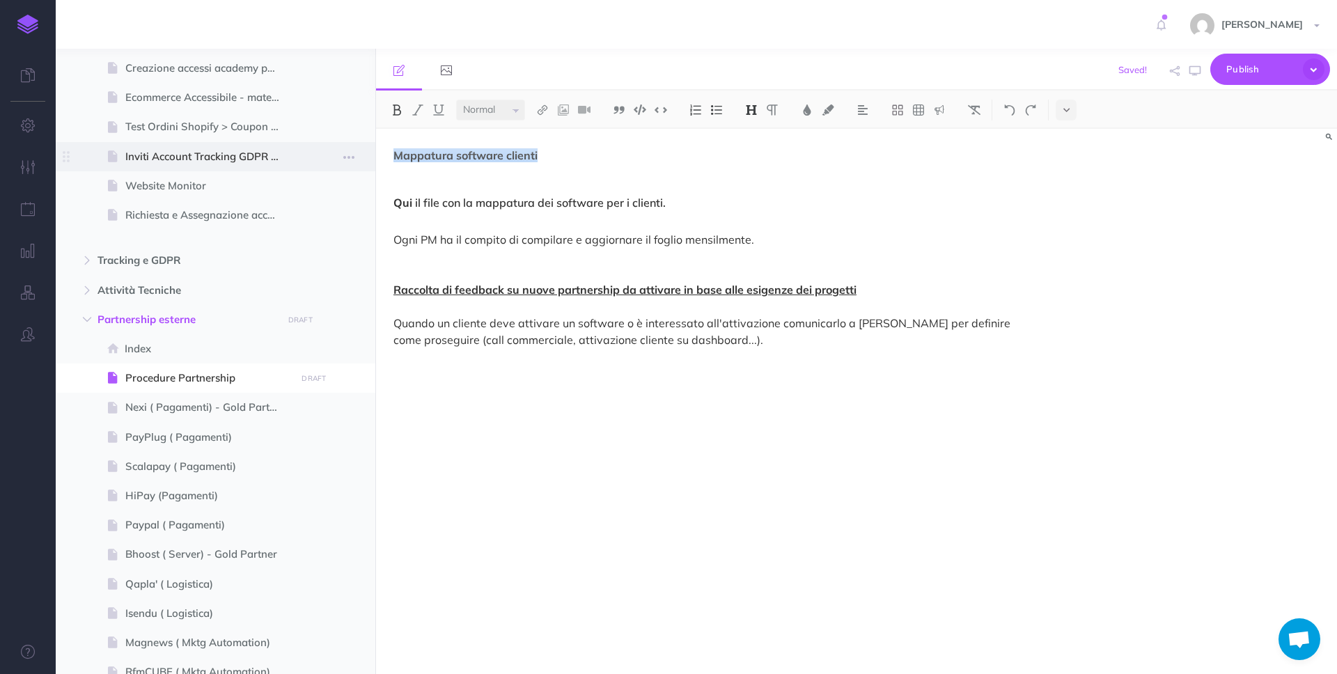
drag, startPoint x: 568, startPoint y: 159, endPoint x: 371, endPoint y: 143, distance: 197.7
click at [371, 143] on div "Procedure Ecommerce School Collapse all Expand all Expand to root folders [URL]…" at bounding box center [697, 361] width 1282 height 625
click at [753, 111] on img at bounding box center [751, 109] width 13 height 11
click at [754, 138] on button "H1" at bounding box center [751, 134] width 21 height 21
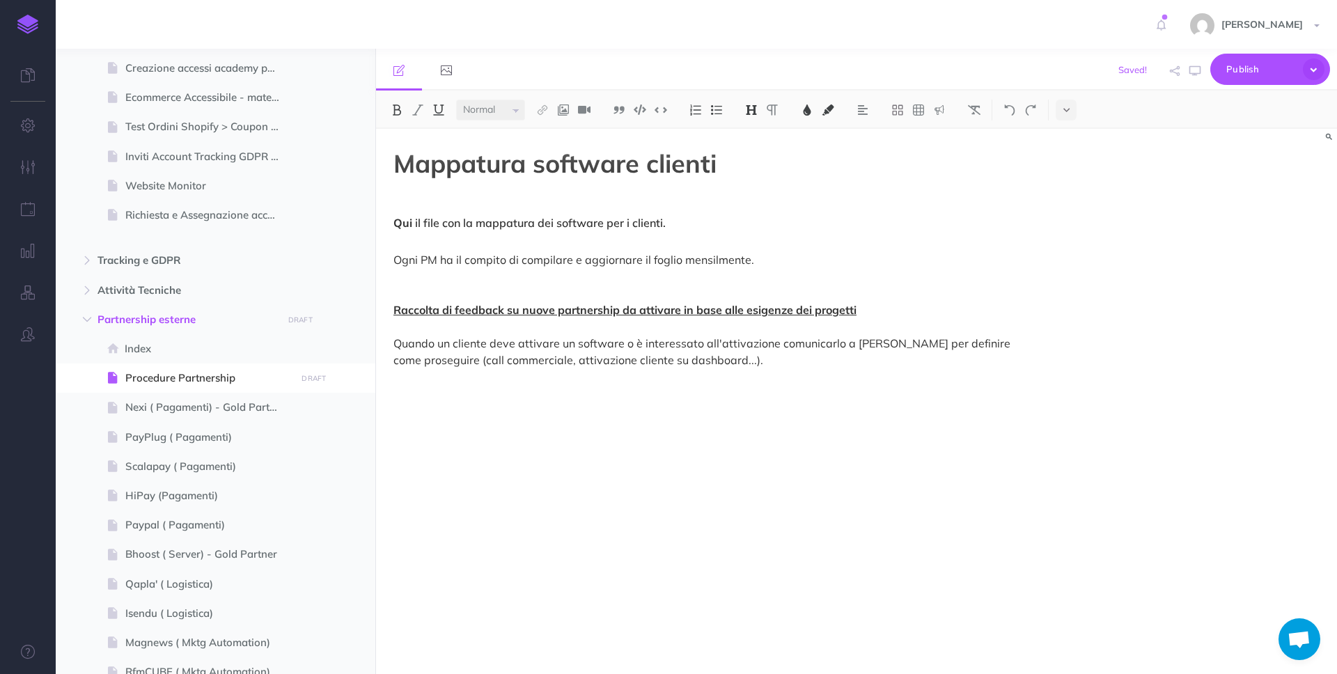
click at [734, 187] on div "Mappatura software clienti Qui il file con la mappatura dei software per i clie…" at bounding box center [712, 394] width 673 height 531
click at [460, 247] on p "Ogni PM ha il compito di compilare e aggiornare il foglio mensilmente. Raccolta…" at bounding box center [713, 318] width 638 height 167
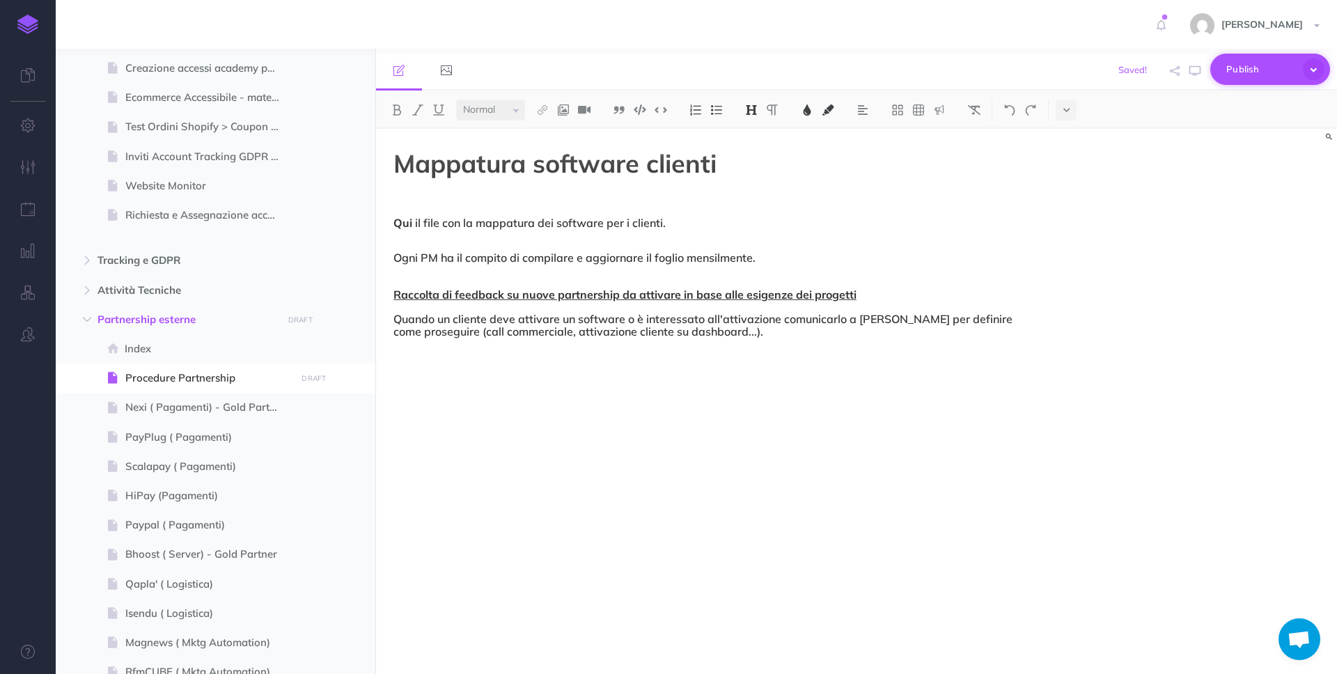
click at [1231, 63] on span "Publish" at bounding box center [1262, 70] width 70 height 22
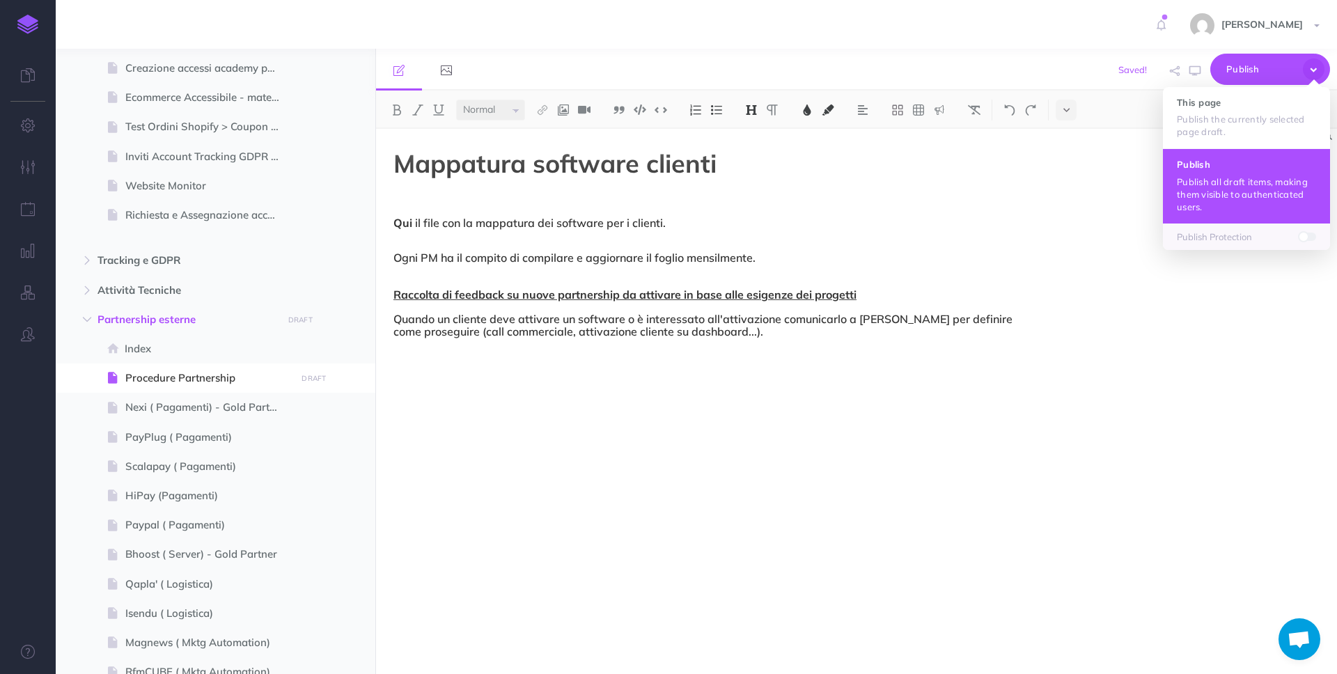
click at [1200, 194] on p "Publish all draft items, making them visible to authenticated users." at bounding box center [1246, 195] width 139 height 38
